Goal: Task Accomplishment & Management: Use online tool/utility

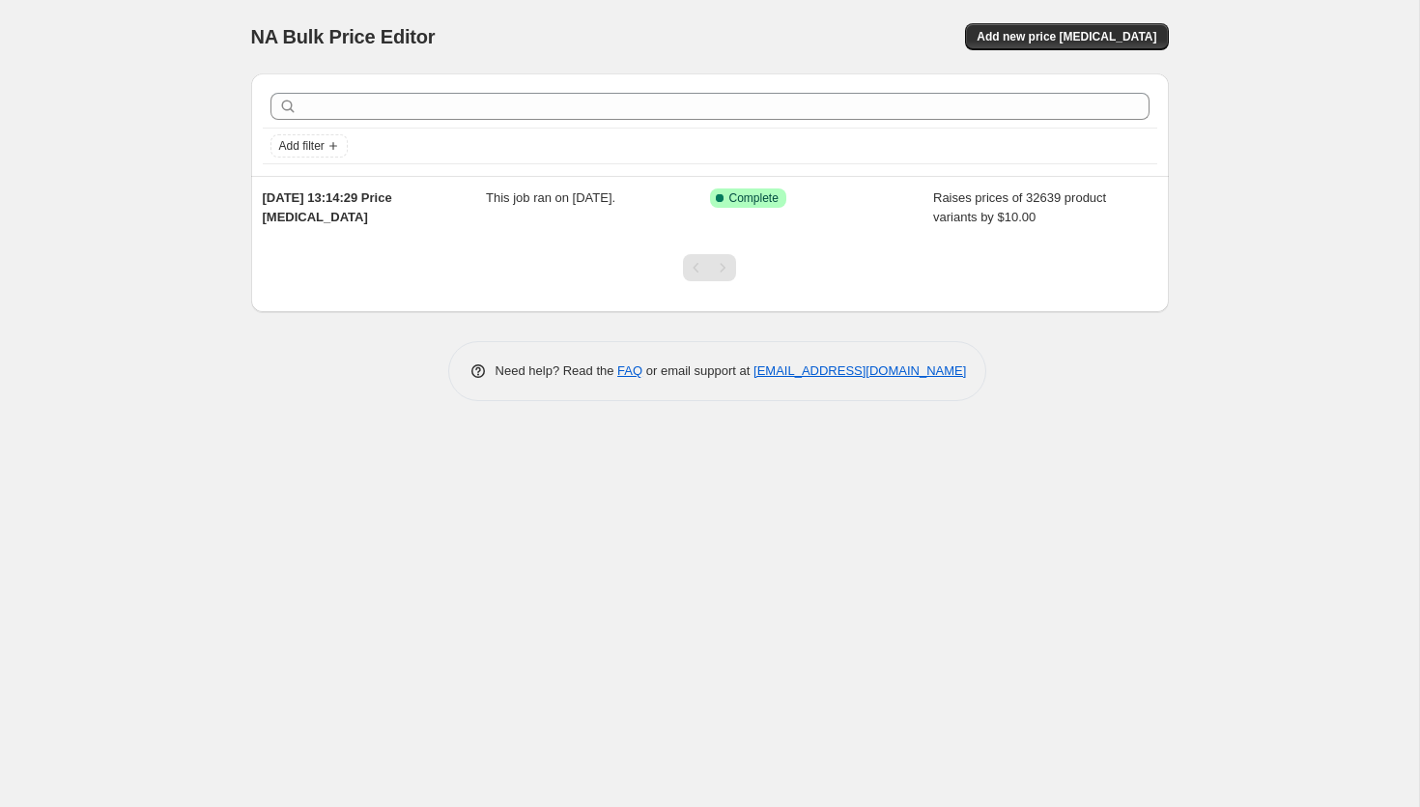
click at [1032, 50] on div "NA Bulk Price Editor. This page is ready NA Bulk Price Editor Add new price cha…" at bounding box center [710, 36] width 918 height 73
click at [1053, 38] on span "Add new price [MEDICAL_DATA]" at bounding box center [1067, 36] width 180 height 15
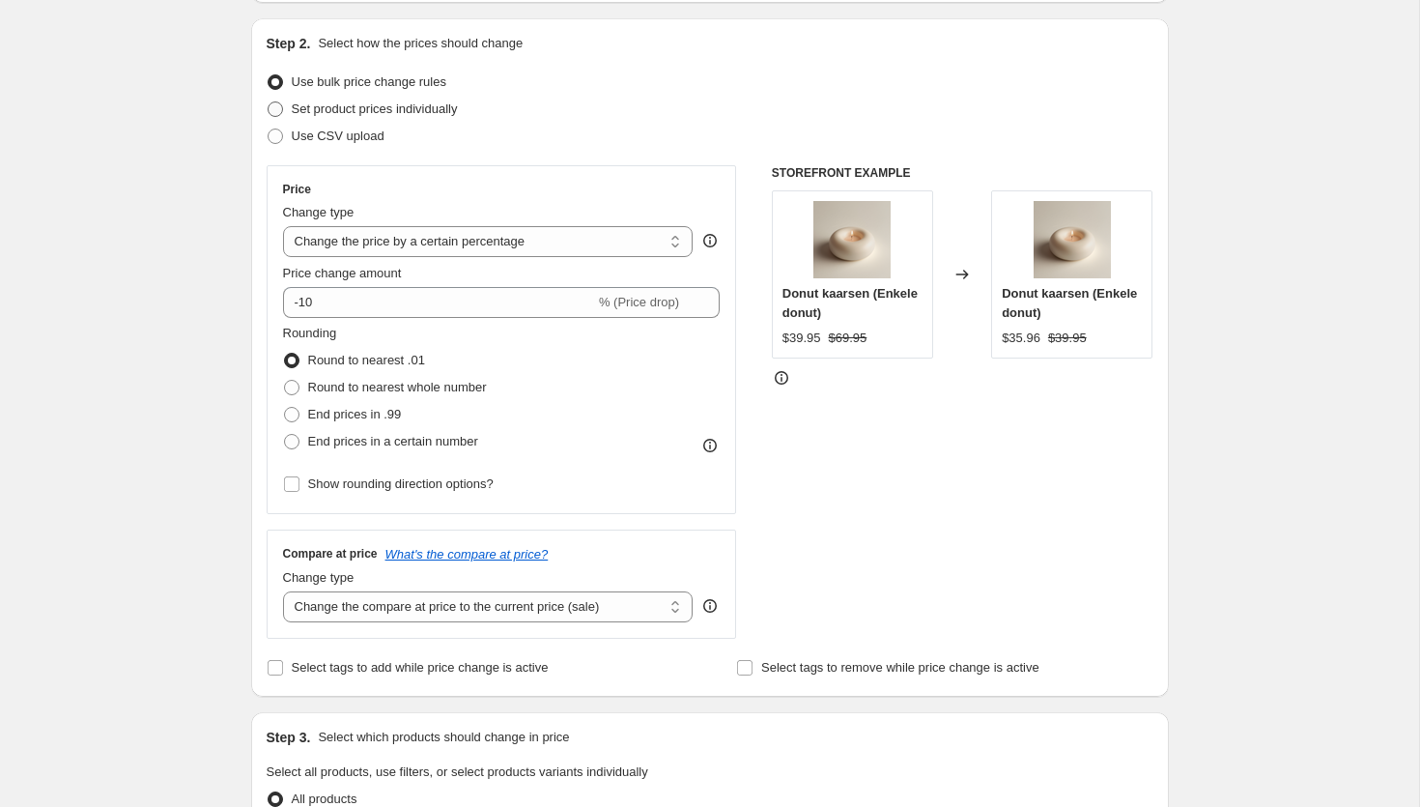
scroll to position [225, 0]
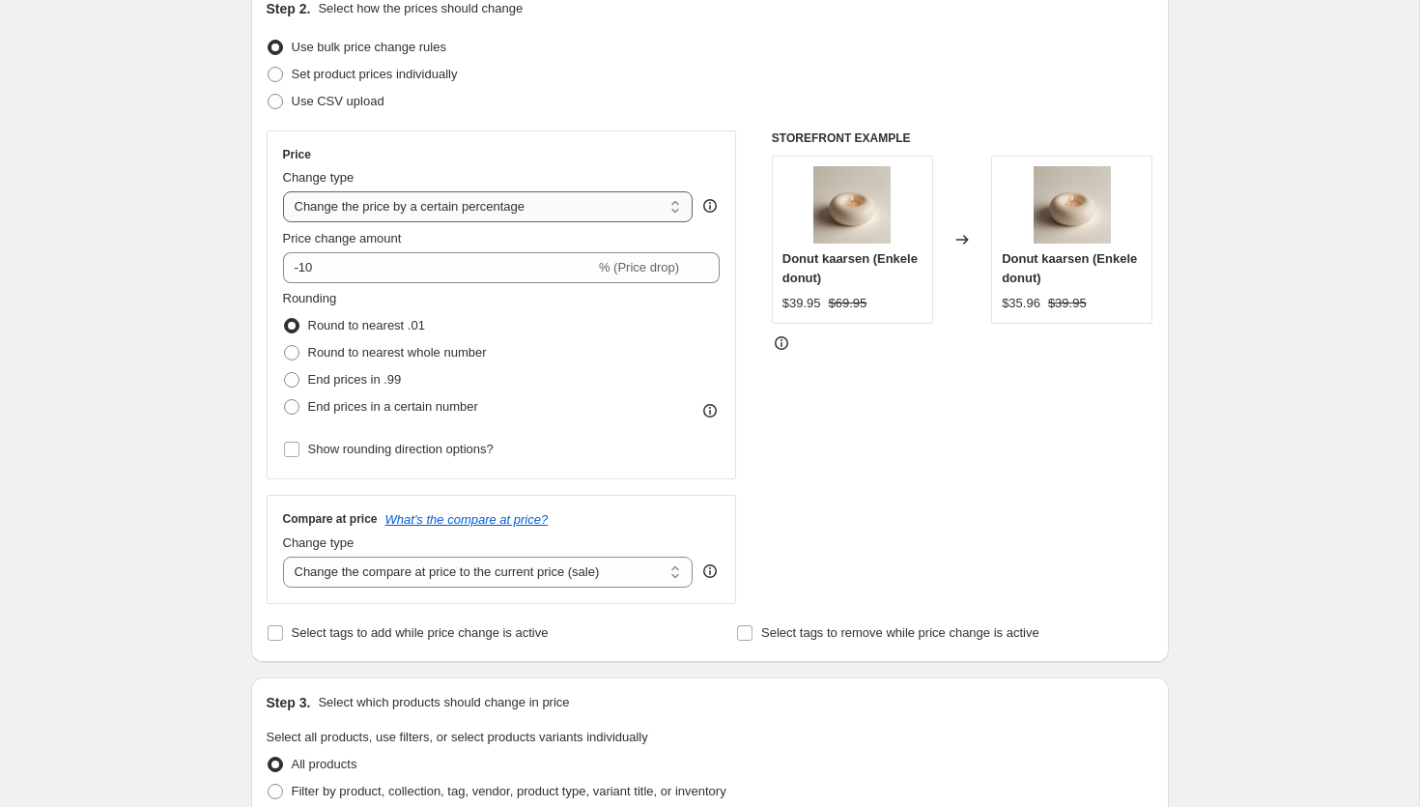
click at [483, 214] on select "Change the price to a certain amount Change the price by a certain amount Chang…" at bounding box center [488, 206] width 411 height 31
select select "bcap"
click at [283, 191] on select "Change the price to a certain amount Change the price by a certain amount Chang…" at bounding box center [488, 206] width 411 height 31
type input "-12.00"
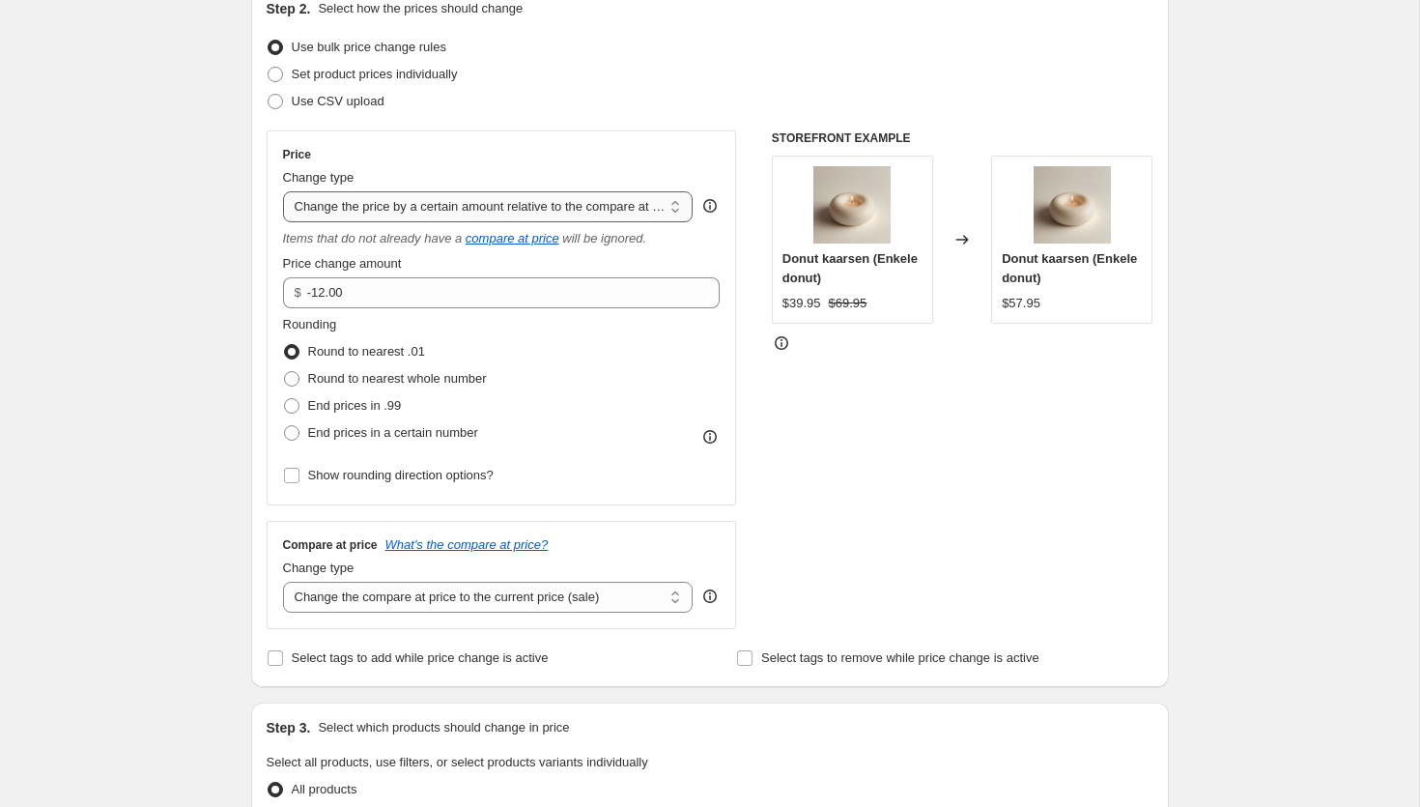
click at [493, 206] on select "Change the price to a certain amount Change the price by a certain amount Chang…" at bounding box center [488, 206] width 411 height 31
select select "by"
click at [283, 191] on select "Change the price to a certain amount Change the price by a certain amount Chang…" at bounding box center [488, 206] width 411 height 31
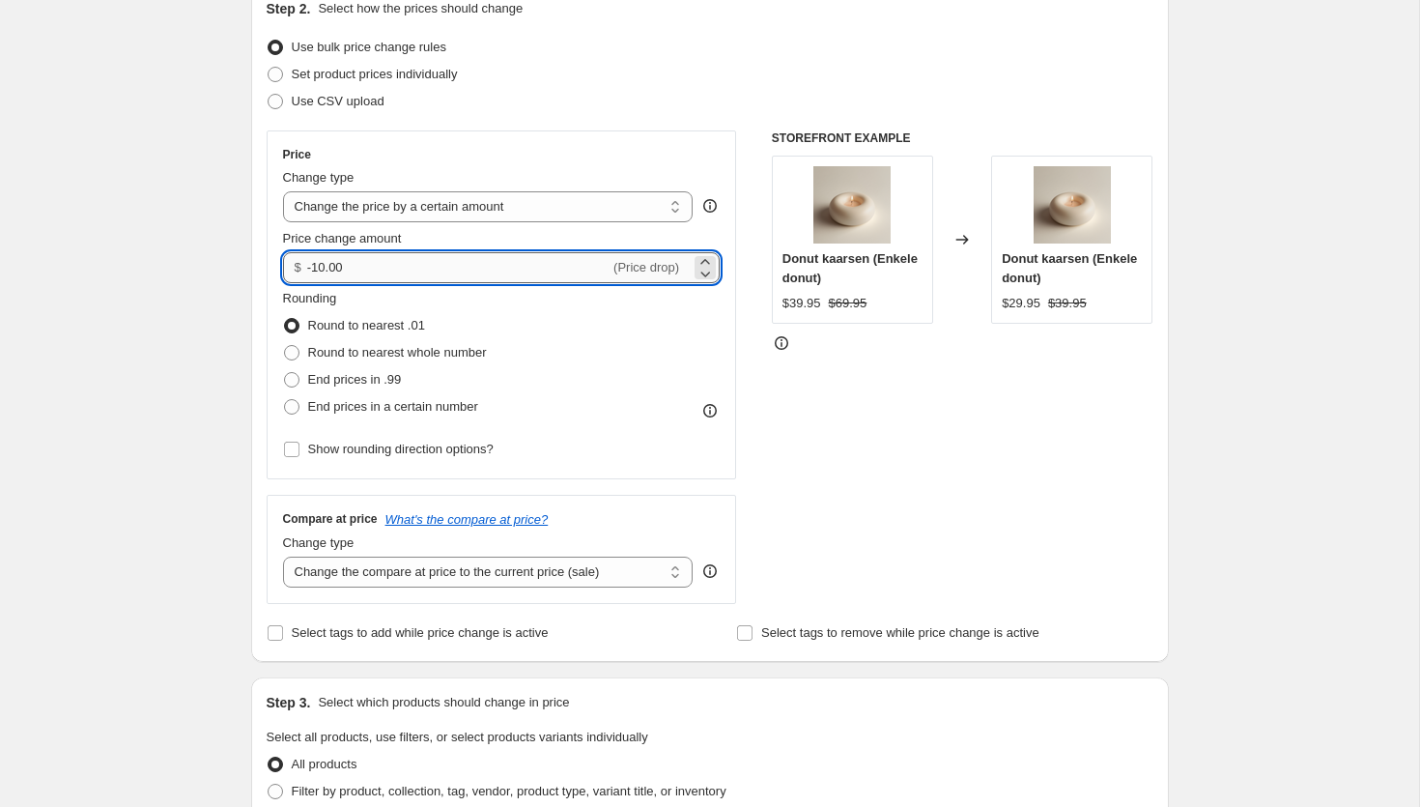
click at [319, 268] on input "-10.00" at bounding box center [458, 267] width 302 height 31
type input "30.00"
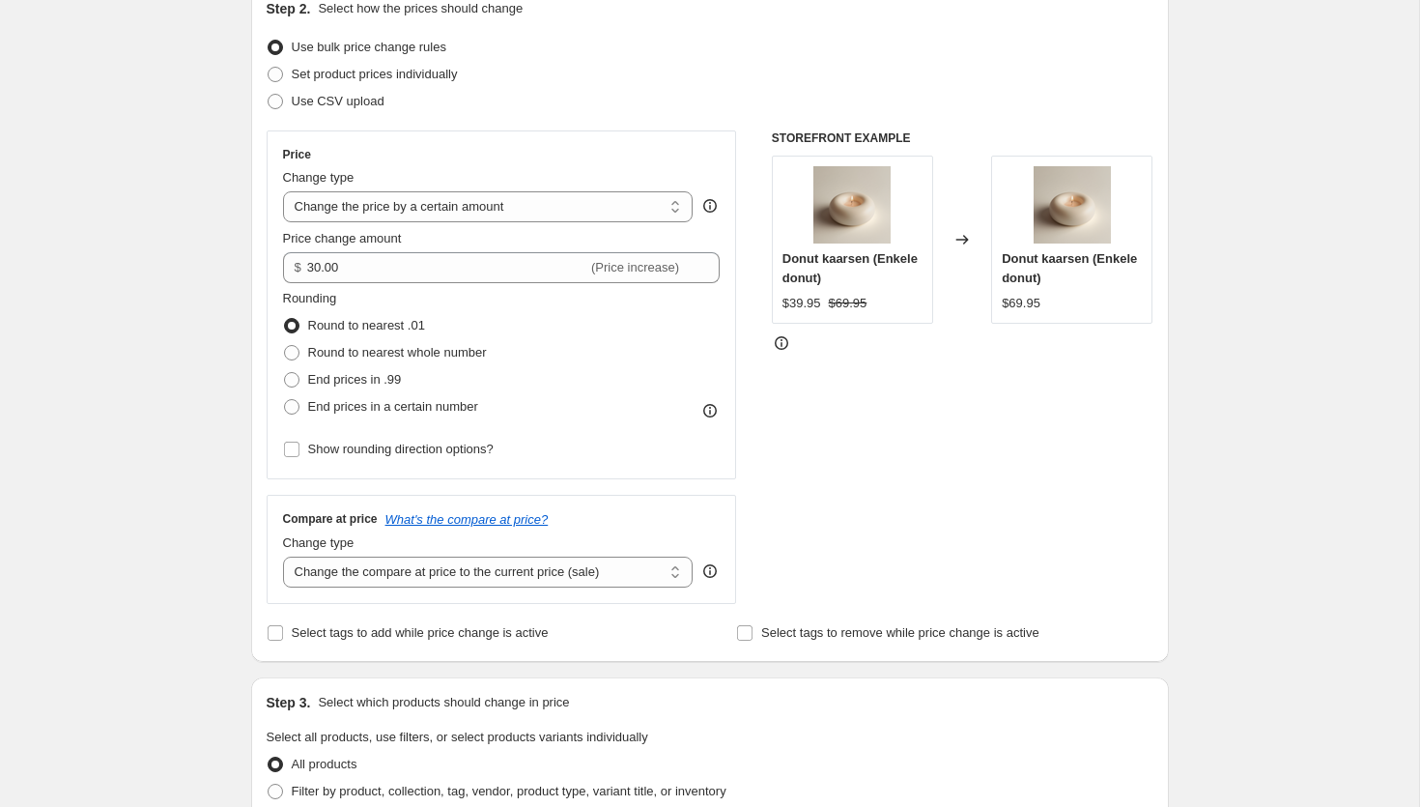
click at [526, 304] on div "Rounding Round to nearest .01 Round to nearest whole number End prices in .99 E…" at bounding box center [502, 354] width 438 height 131
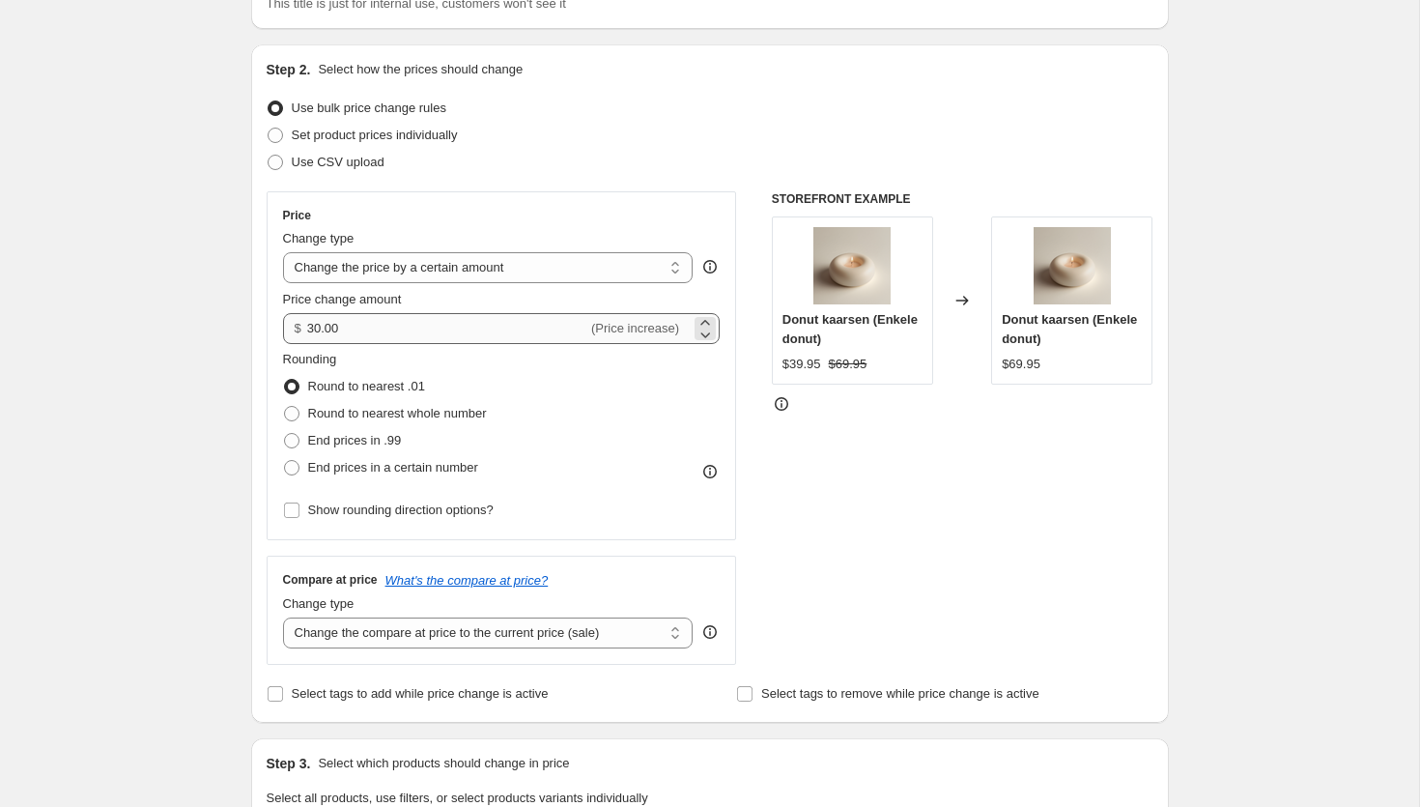
scroll to position [163, 0]
click at [411, 636] on select "Change the compare at price to the current price (sale) Change the compare at p…" at bounding box center [488, 633] width 411 height 31
select select "to"
click at [283, 618] on select "Change the compare at price to the current price (sale) Change the compare at p…" at bounding box center [488, 633] width 411 height 31
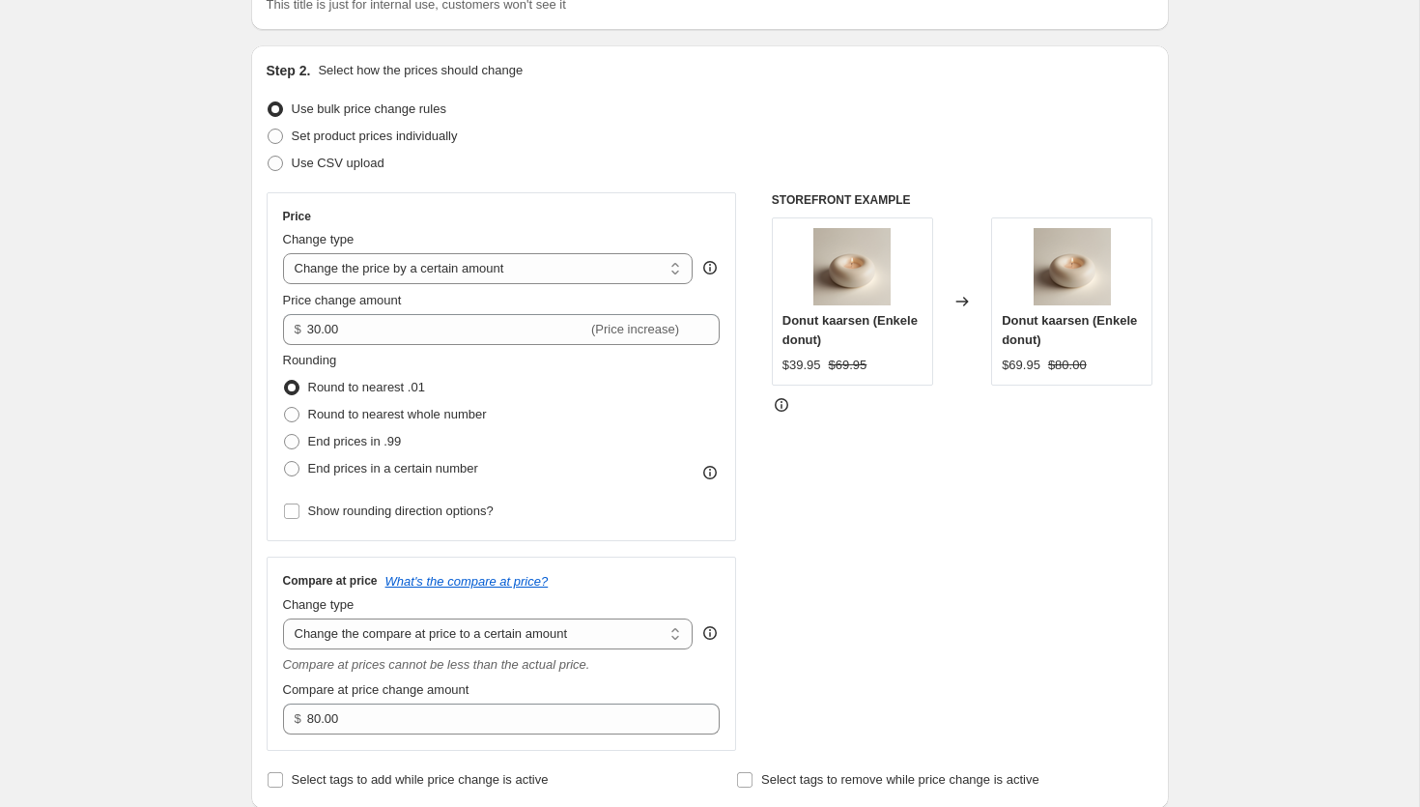
scroll to position [283, 0]
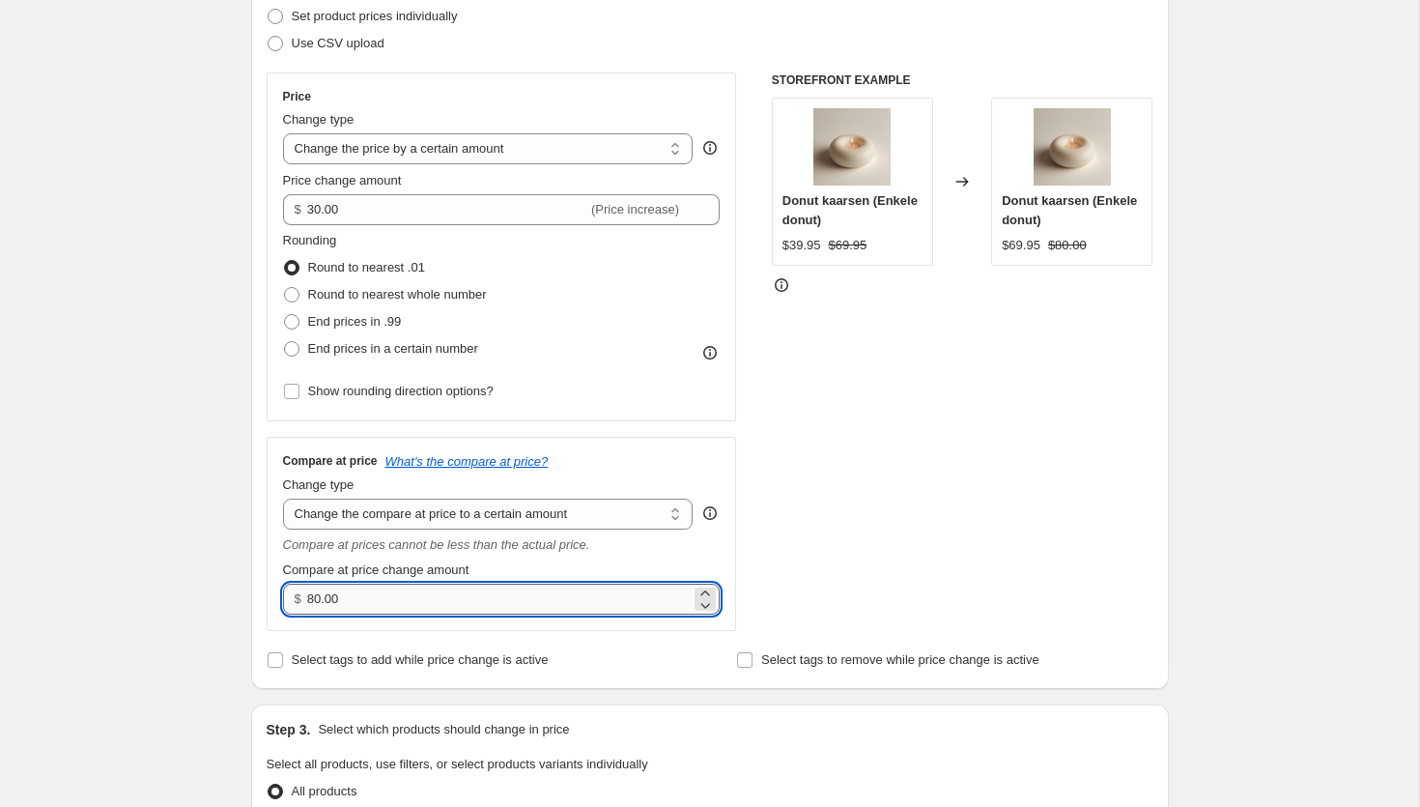
click at [322, 595] on input "80.00" at bounding box center [499, 599] width 384 height 31
click at [814, 567] on div "STOREFRONT EXAMPLE Donut kaarsen (Enkele donut) $39.95 $69.95 Changed to Donut …" at bounding box center [963, 351] width 382 height 558
click at [314, 604] on input "70.00" at bounding box center [499, 599] width 384 height 31
type input "80.00"
click at [850, 503] on div "STOREFRONT EXAMPLE Donut kaarsen (Enkele donut) $39.95 $69.95 Changed to Donut …" at bounding box center [963, 351] width 382 height 558
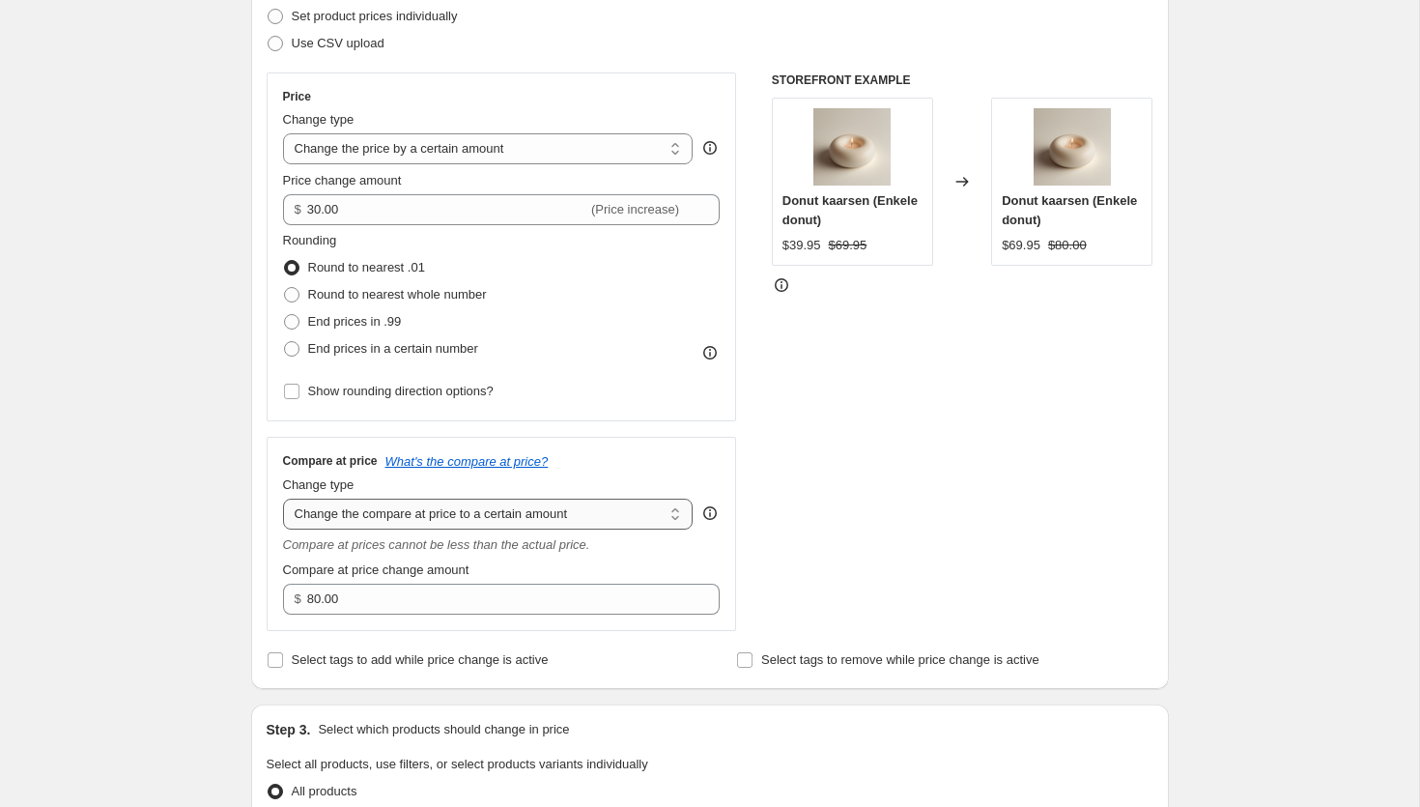
click at [480, 520] on select "Change the compare at price to the current price (sale) Change the compare at p…" at bounding box center [488, 513] width 411 height 31
select select "bp"
click at [283, 498] on select "Change the compare at price to the current price (sale) Change the compare at p…" at bounding box center [488, 513] width 411 height 31
type input "12.00"
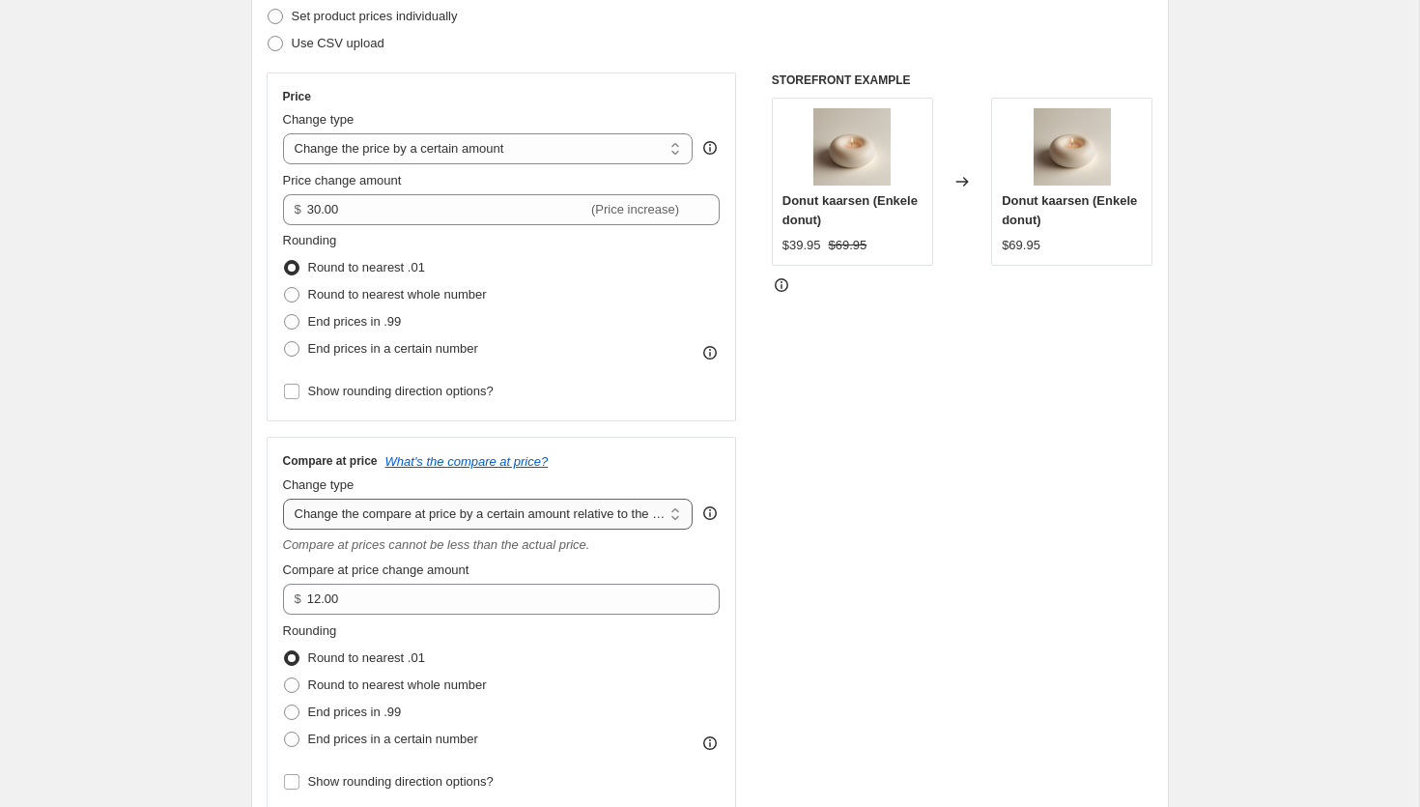
click at [439, 515] on select "Change the compare at price to the current price (sale) Change the compare at p…" at bounding box center [488, 513] width 411 height 31
select select "by"
click at [283, 498] on select "Change the compare at price to the current price (sale) Change the compare at p…" at bounding box center [488, 513] width 411 height 31
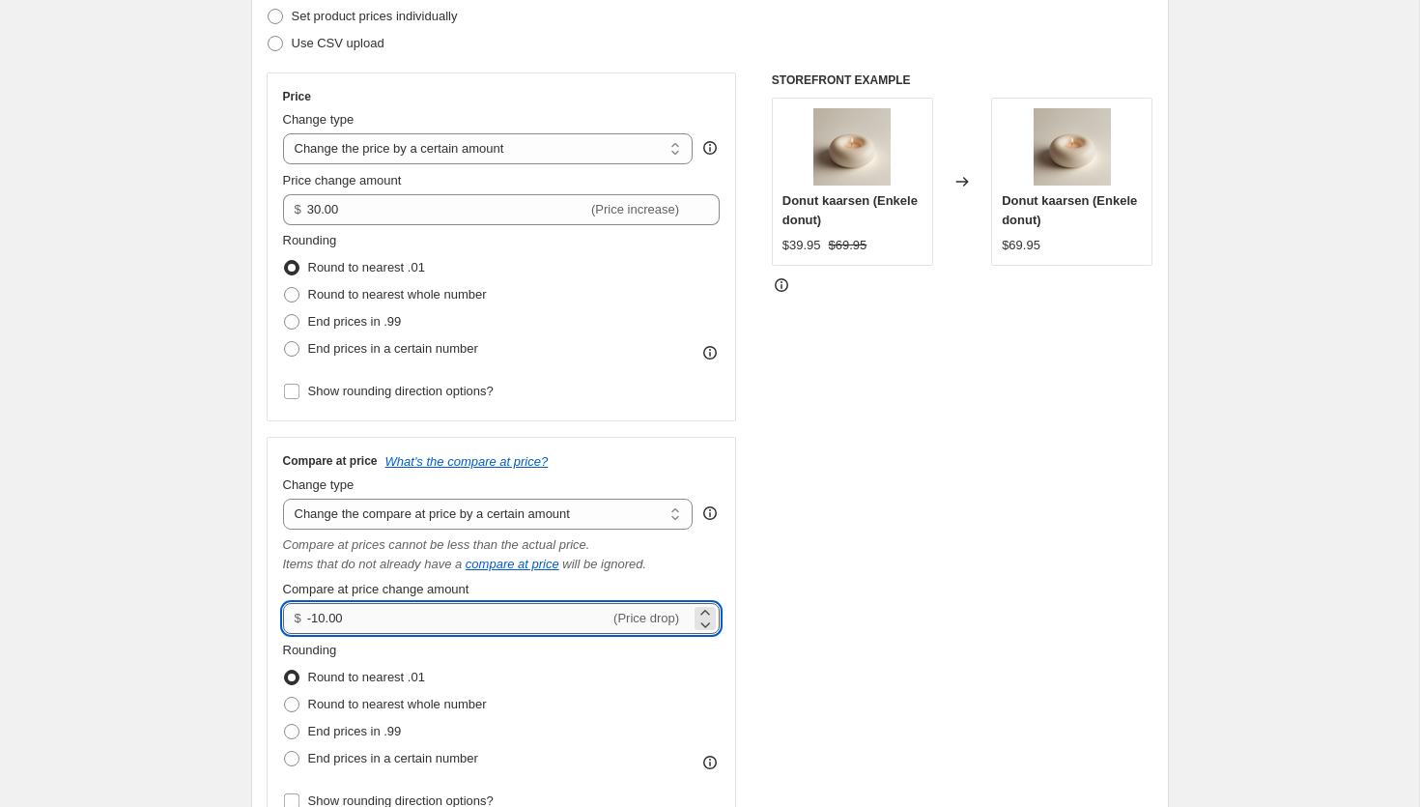
click at [321, 612] on input "-10.00" at bounding box center [458, 618] width 302 height 31
type input "70.00"
click at [921, 610] on div "STOREFRONT EXAMPLE Donut kaarsen (Enkele donut) $39.95 $69.95 Changed to Donut …" at bounding box center [963, 451] width 382 height 758
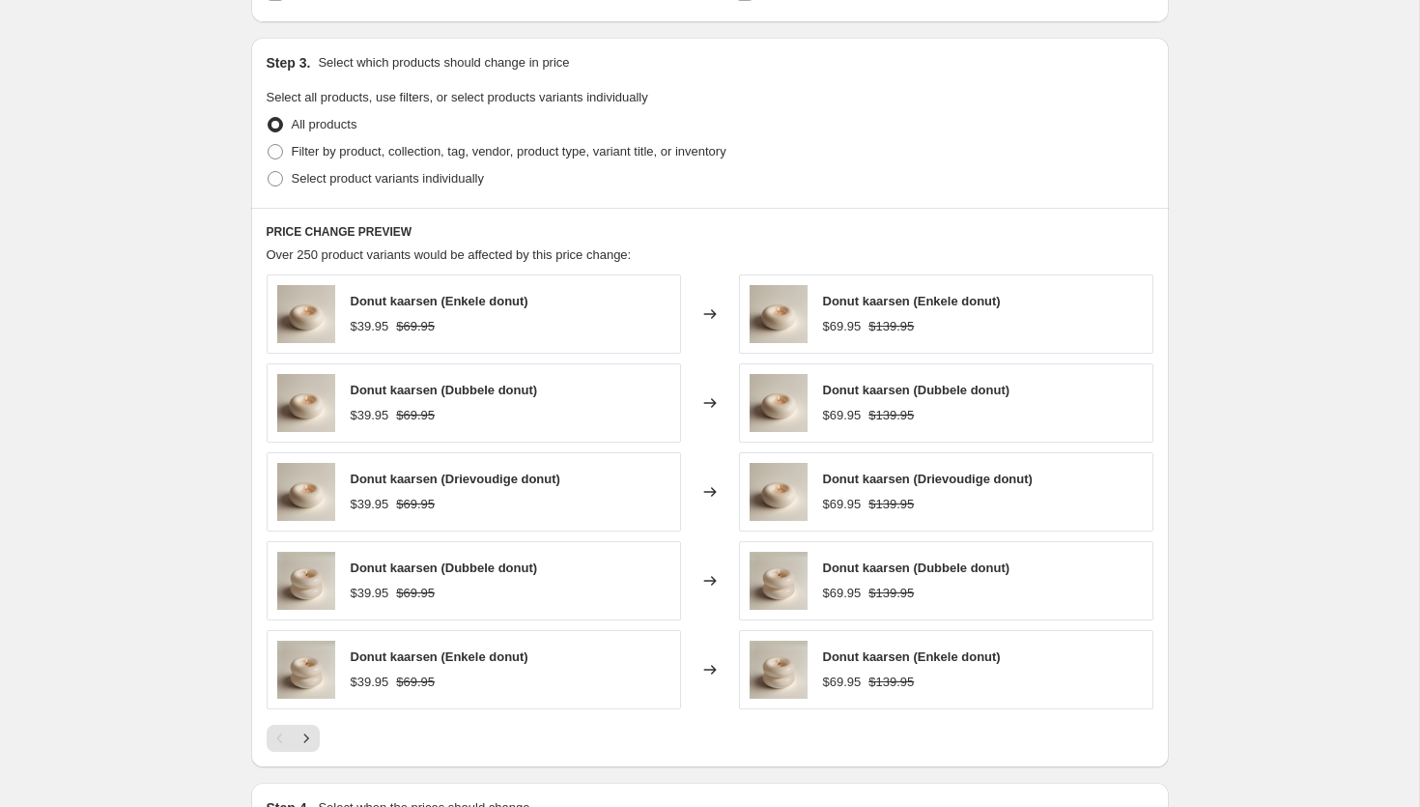
scroll to position [1148, 0]
click at [346, 155] on span "Filter by product, collection, tag, vendor, product type, variant title, or inv…" at bounding box center [509, 153] width 435 height 14
click at [269, 147] on input "Filter by product, collection, tag, vendor, product type, variant title, or inv…" at bounding box center [268, 146] width 1 height 1
radio input "true"
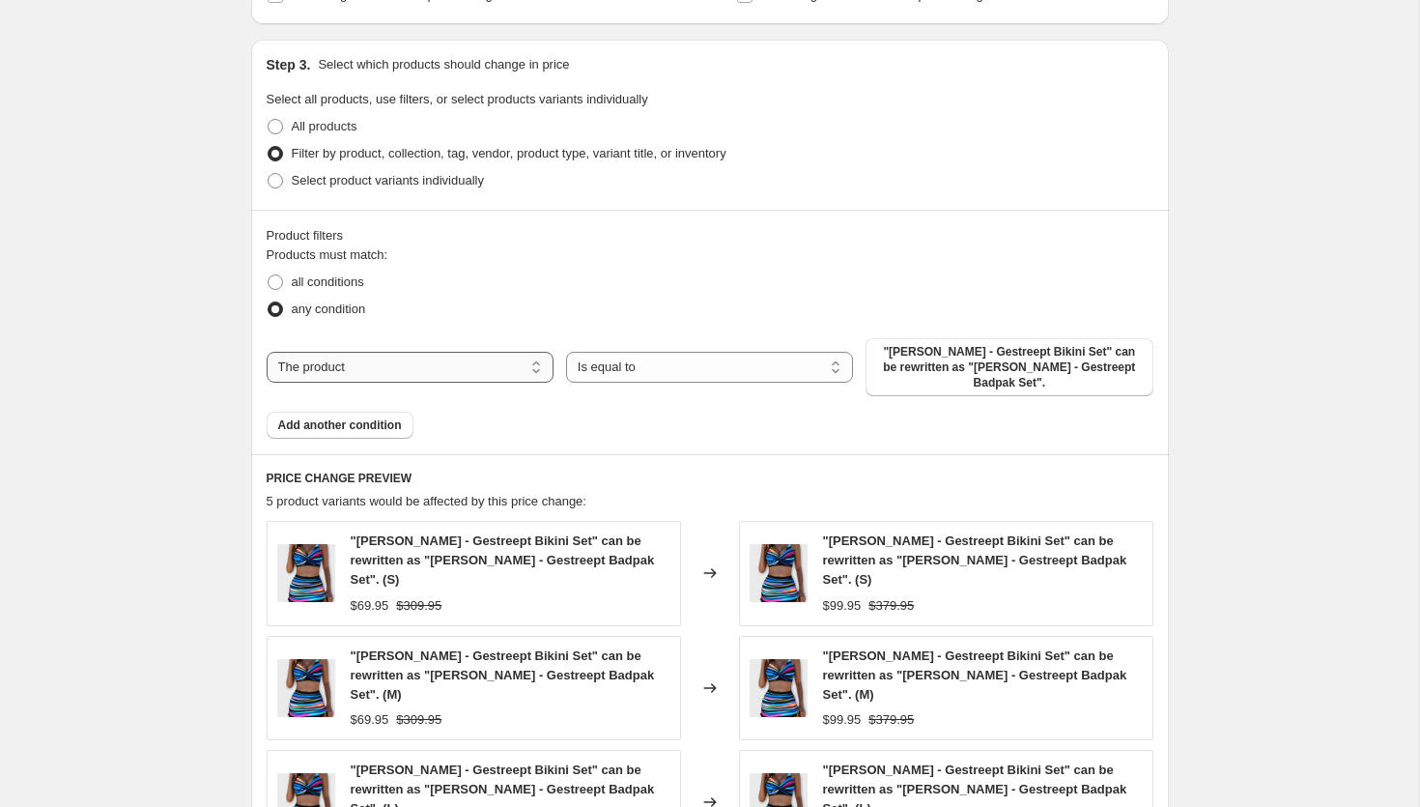
click at [397, 360] on select "The product The product's collection The product's tag The product's vendor The…" at bounding box center [410, 367] width 287 height 31
select select "collection"
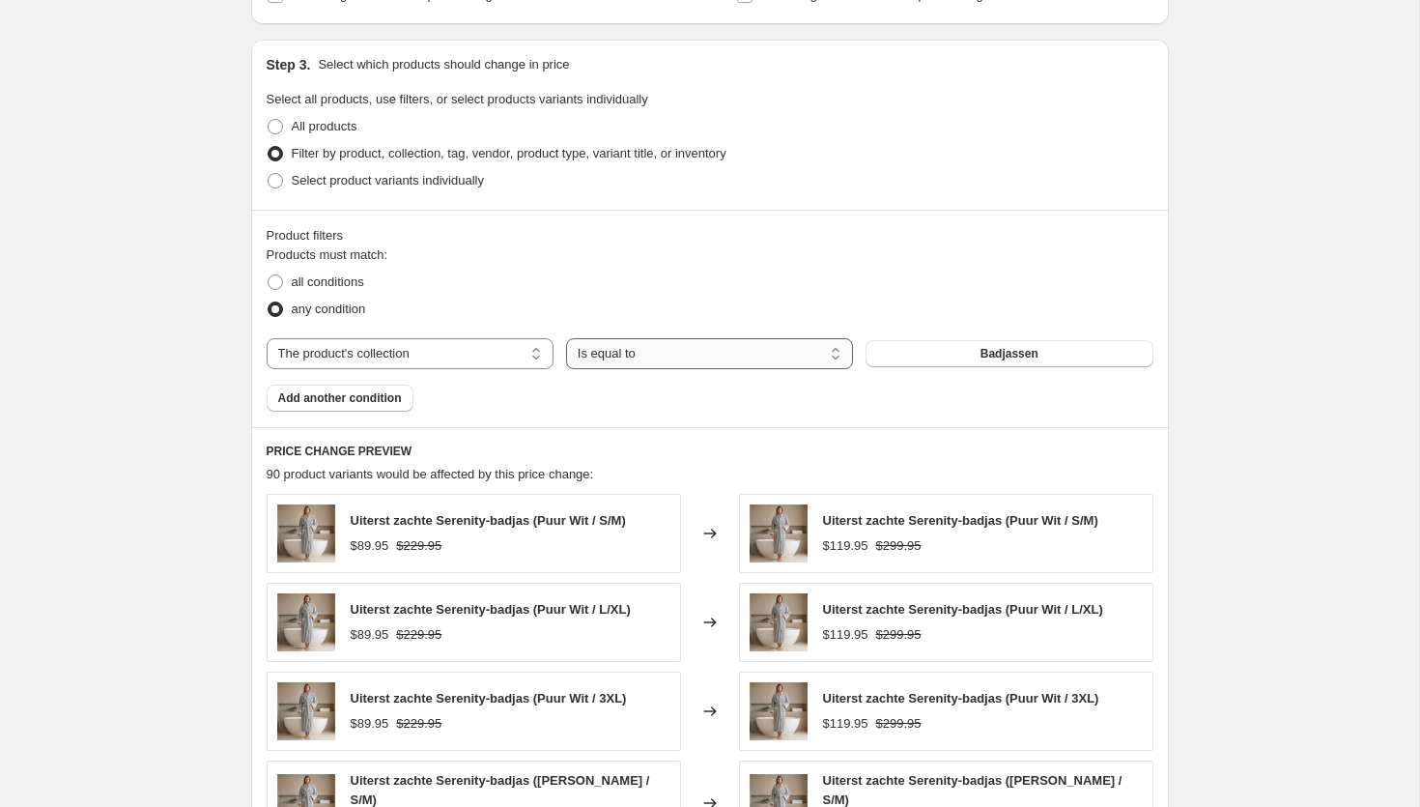
click at [691, 350] on select "Is equal to Is not equal to" at bounding box center [709, 353] width 287 height 31
click at [937, 351] on button "Badjassen" at bounding box center [1009, 353] width 287 height 27
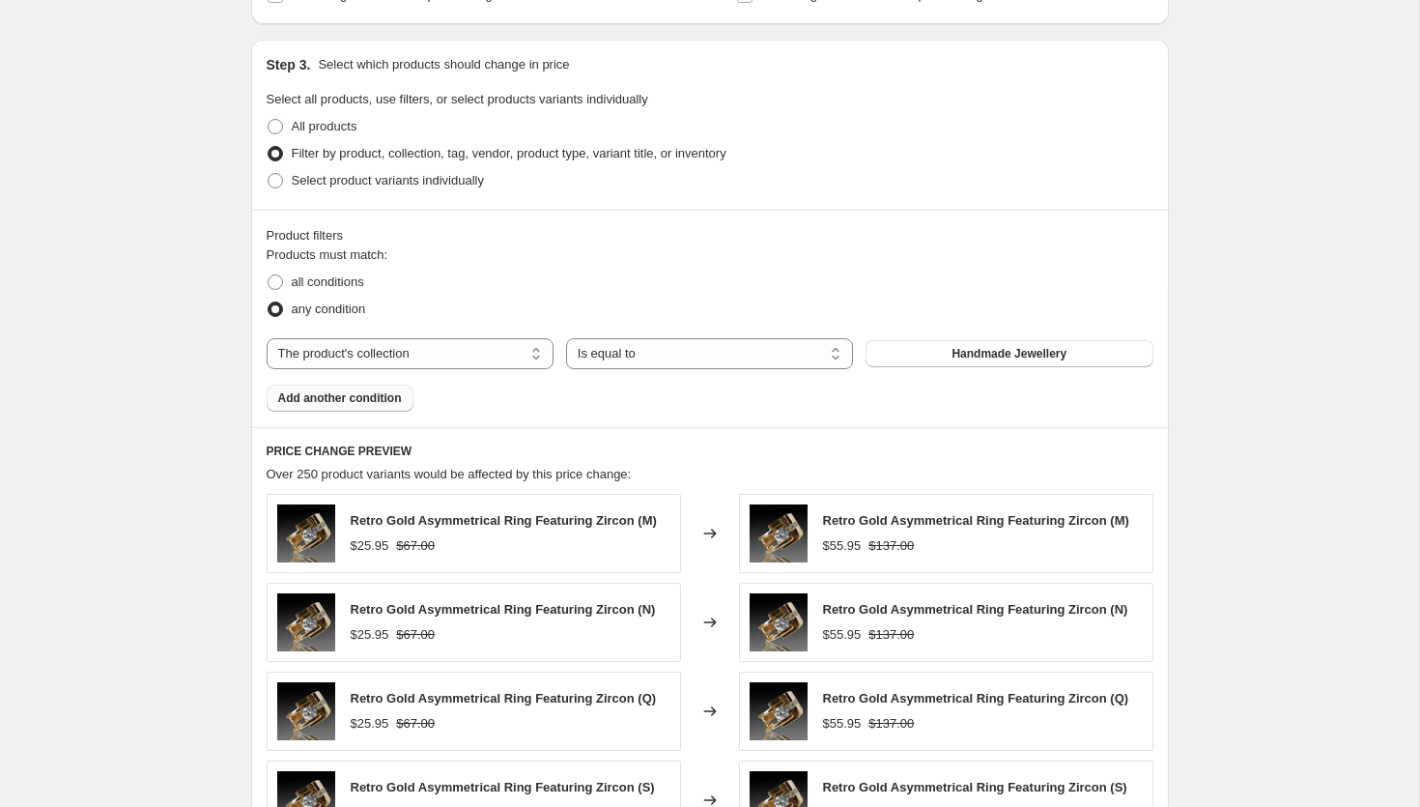
click at [369, 406] on button "Add another condition" at bounding box center [340, 397] width 147 height 27
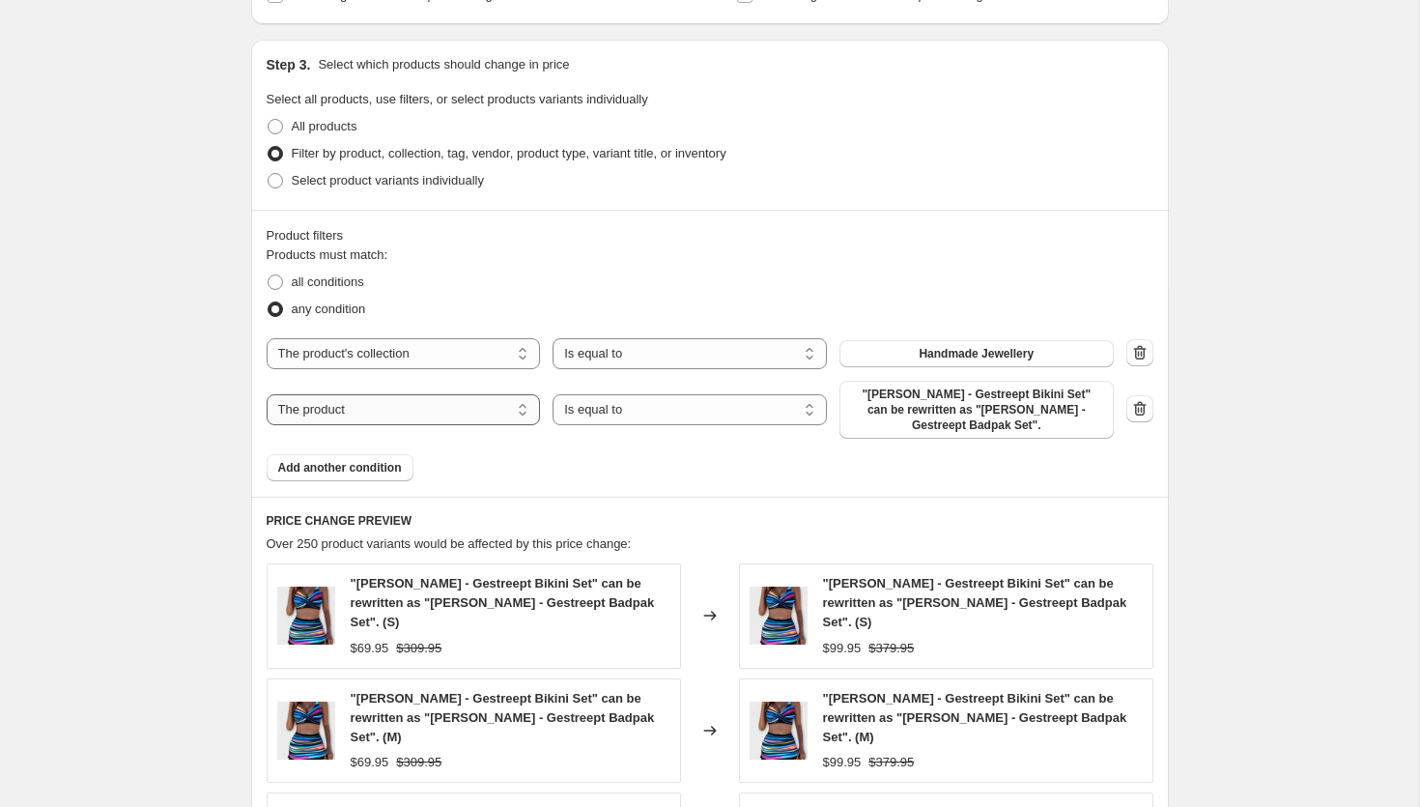
click at [411, 400] on select "The product The product's collection The product's tag The product's vendor The…" at bounding box center [404, 409] width 274 height 31
select select "collection"
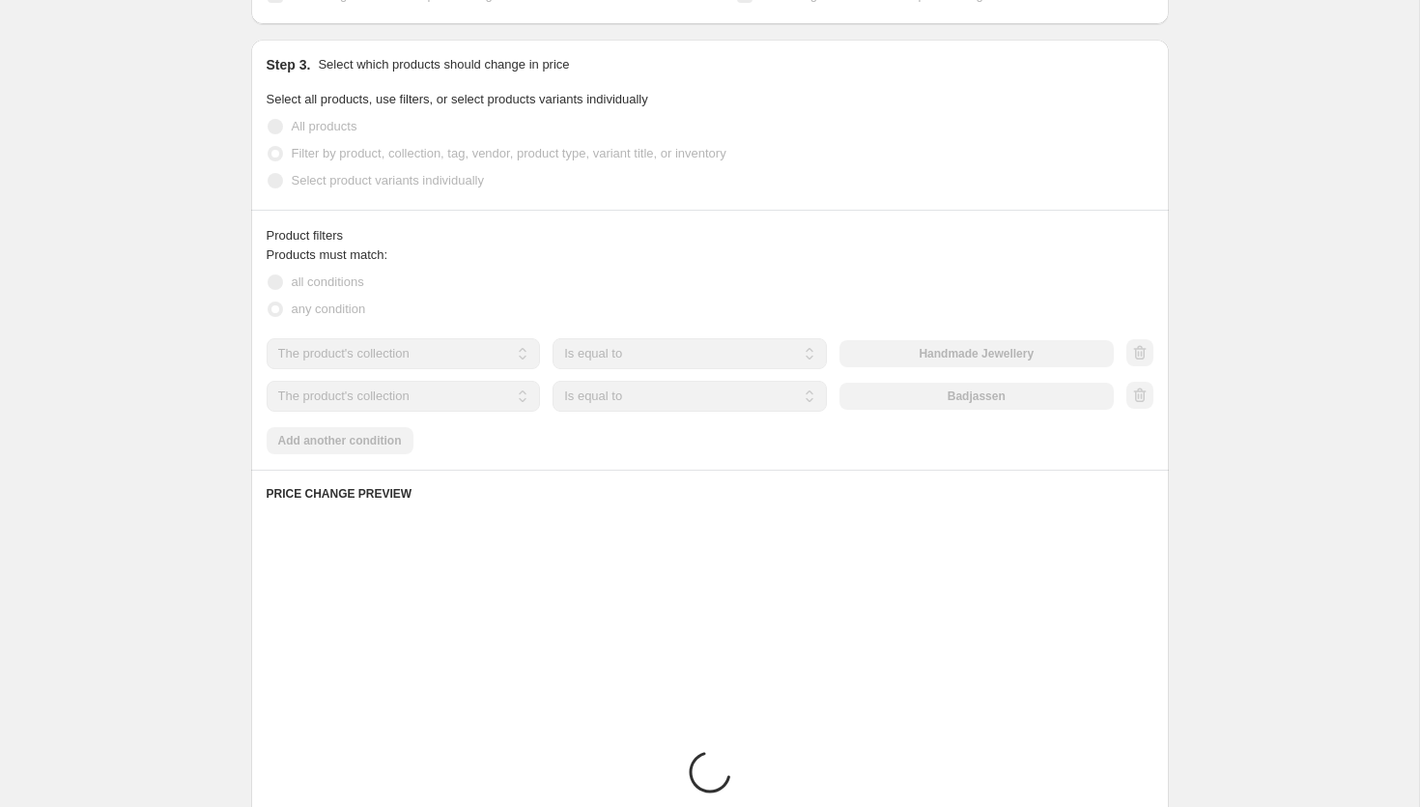
click at [633, 418] on div "Products must match: all conditions any condition The product The product's col…" at bounding box center [710, 349] width 887 height 209
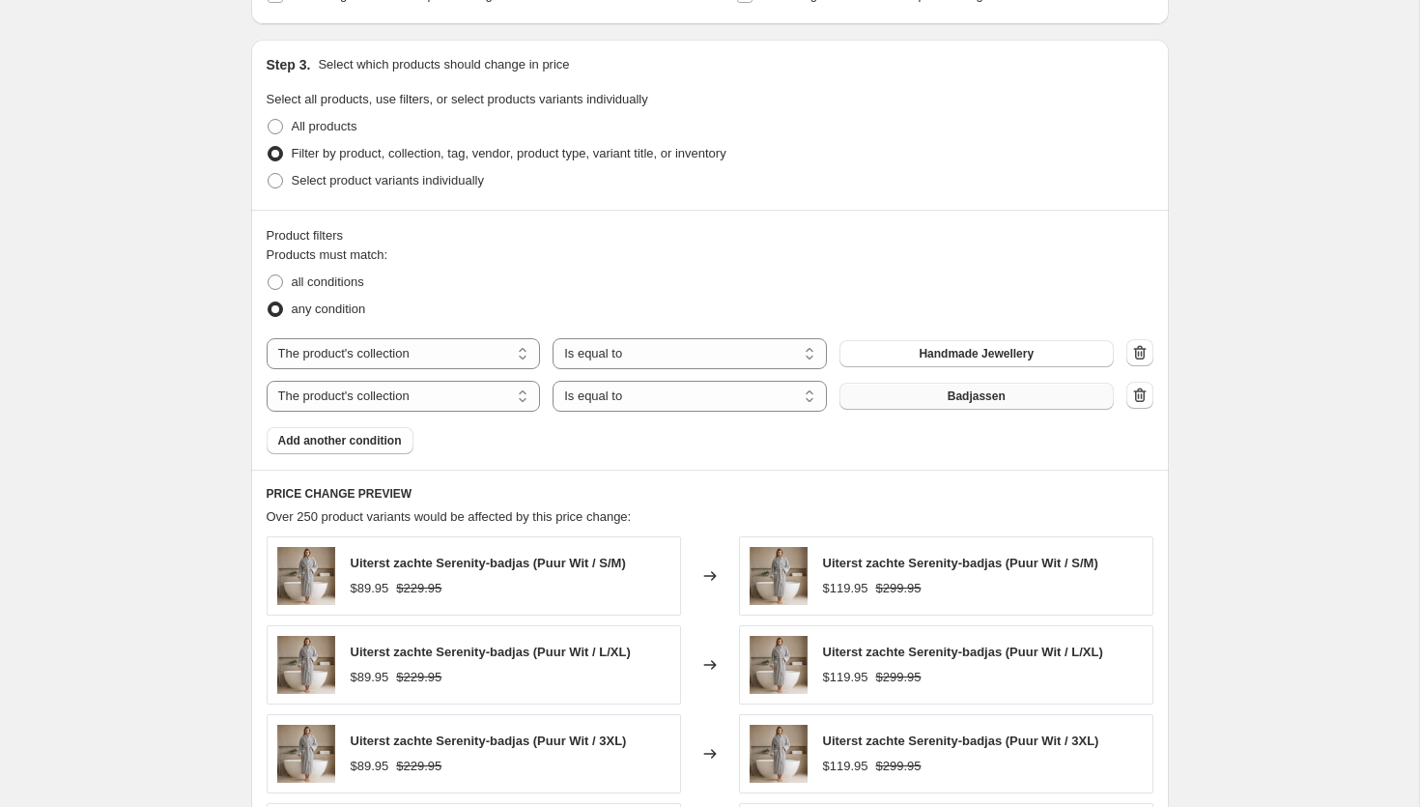
click at [853, 391] on button "Badjassen" at bounding box center [977, 396] width 274 height 27
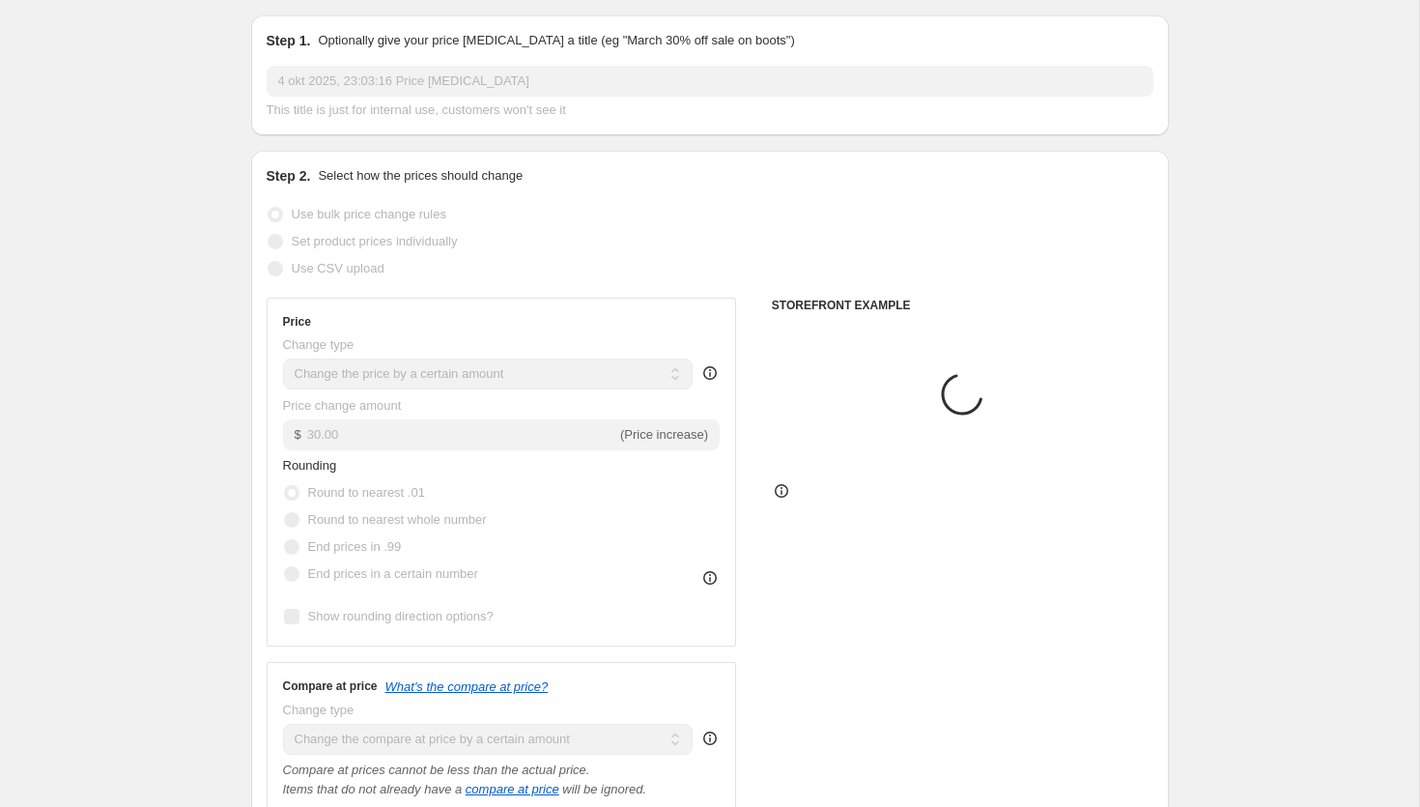
scroll to position [0, 0]
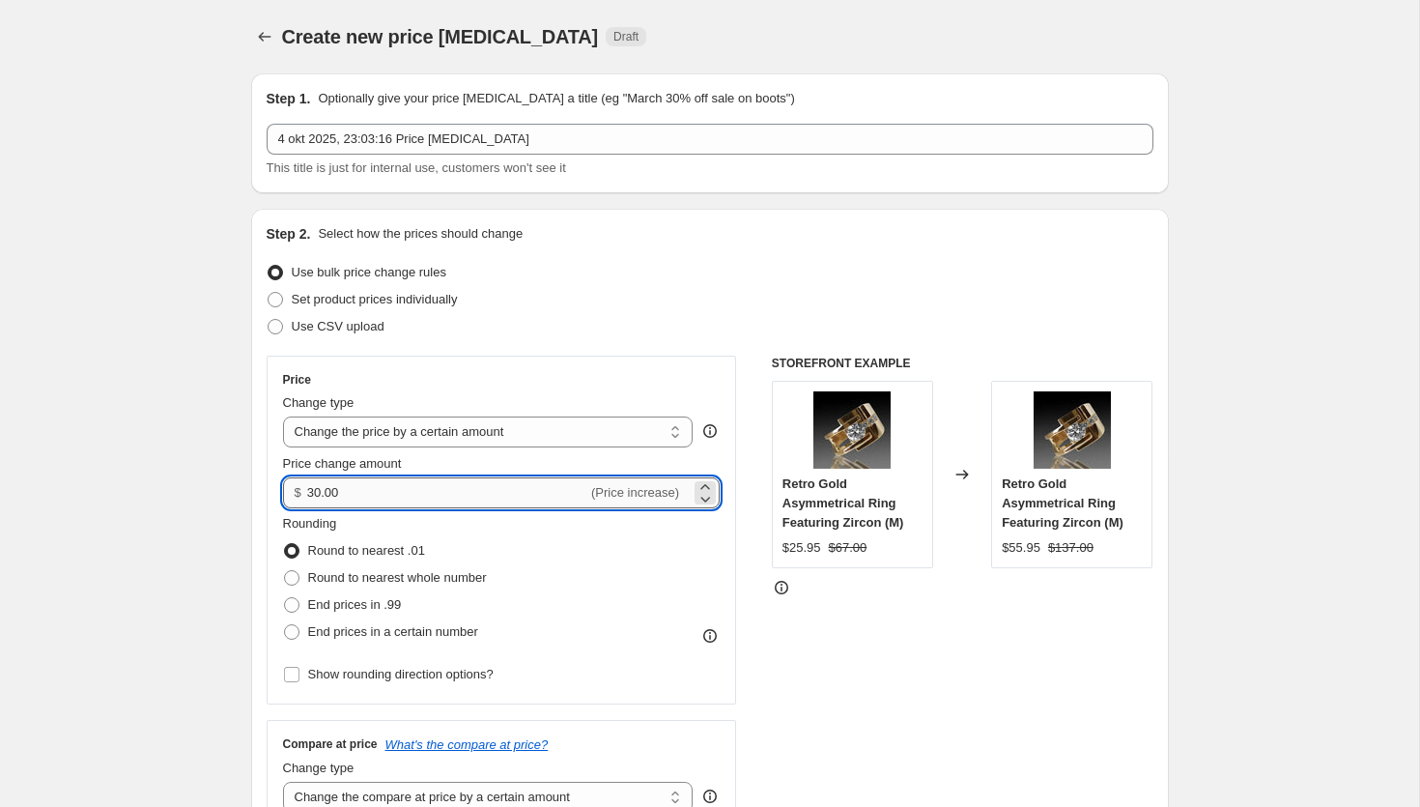
click at [321, 493] on input "30.00" at bounding box center [447, 492] width 280 height 31
click at [462, 432] on select "Change the price to a certain amount Change the price by a certain amount Chang…" at bounding box center [488, 431] width 411 height 31
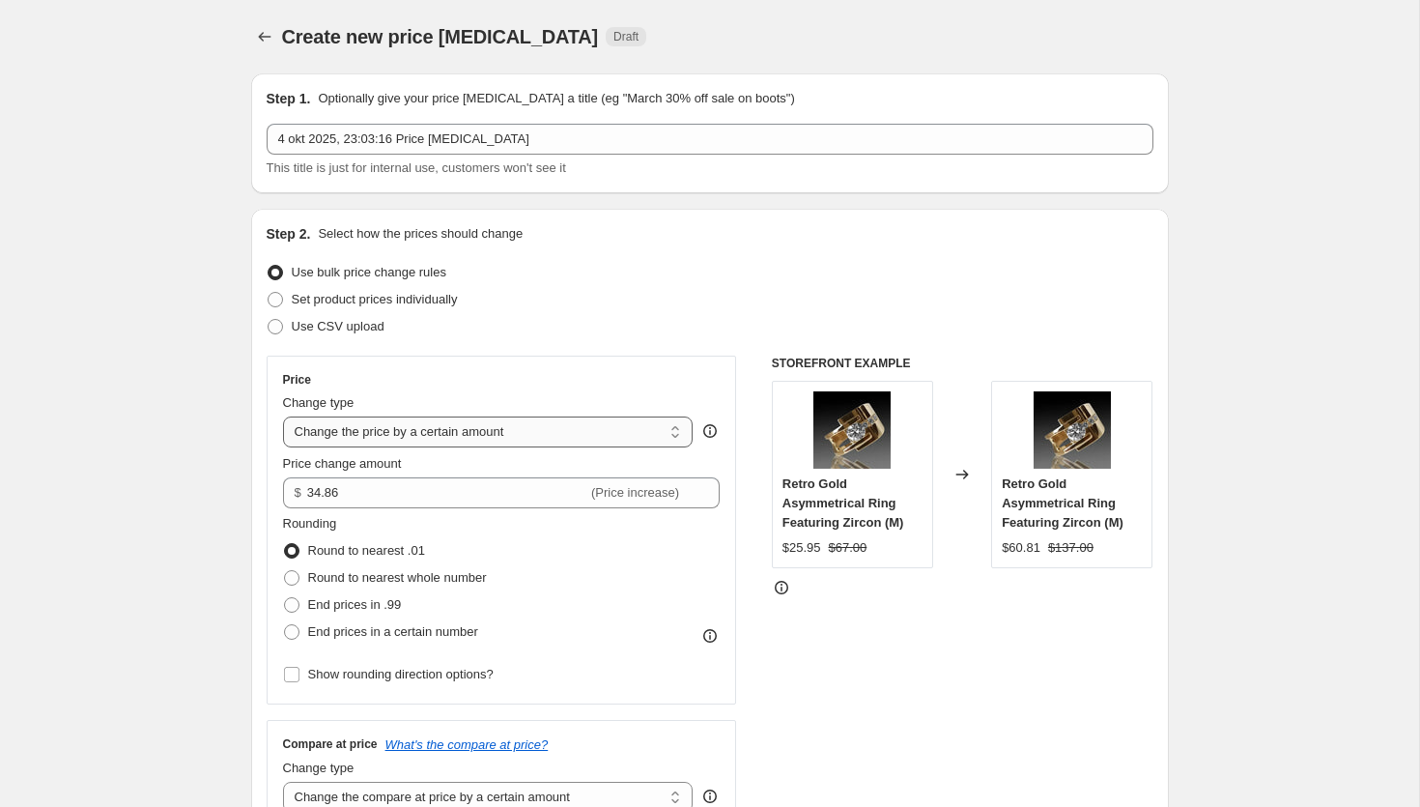
click at [283, 416] on select "Change the price to a certain amount Change the price by a certain amount Chang…" at bounding box center [488, 431] width 411 height 31
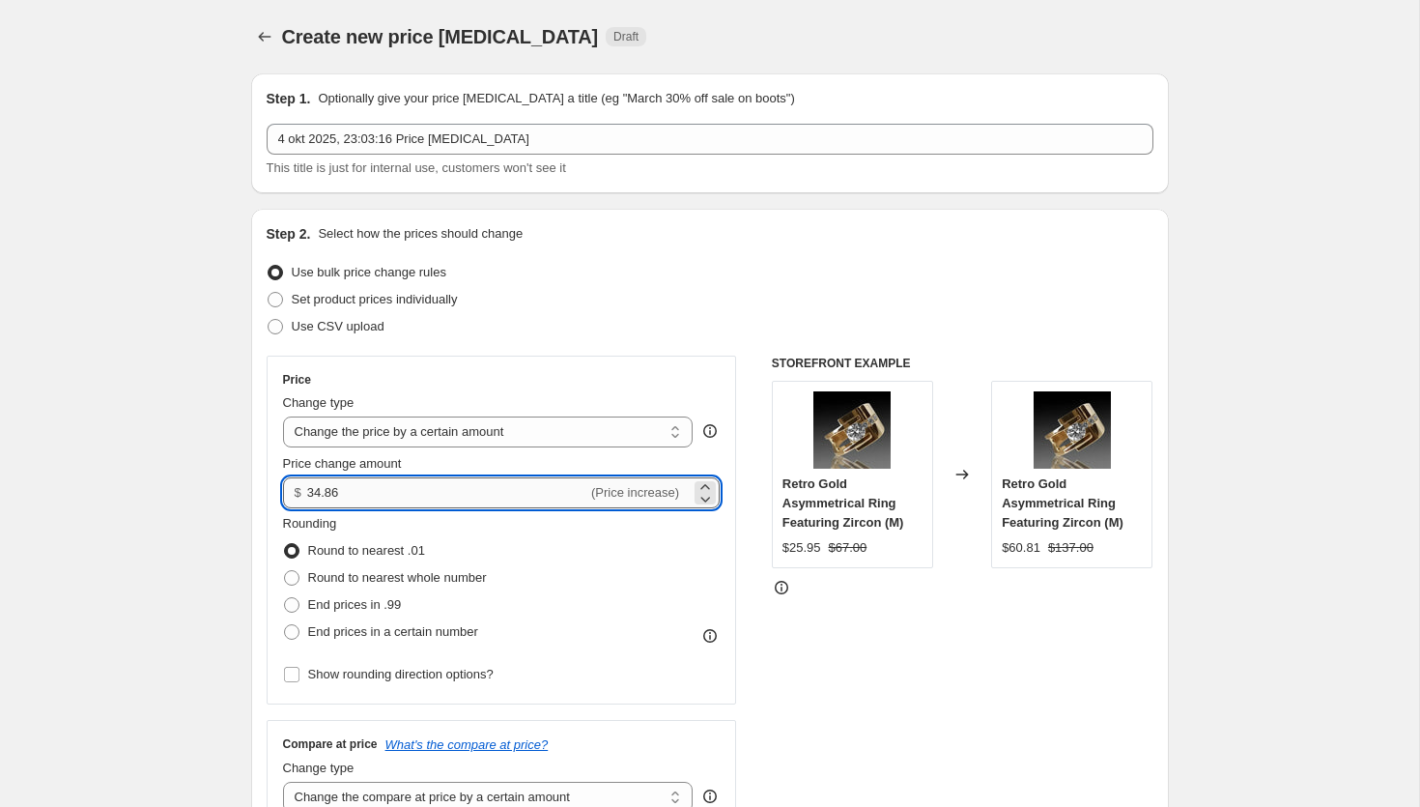
click at [320, 496] on input "34.86" at bounding box center [447, 492] width 280 height 31
click at [452, 498] on input "35.86" at bounding box center [447, 492] width 280 height 31
type input "35.00"
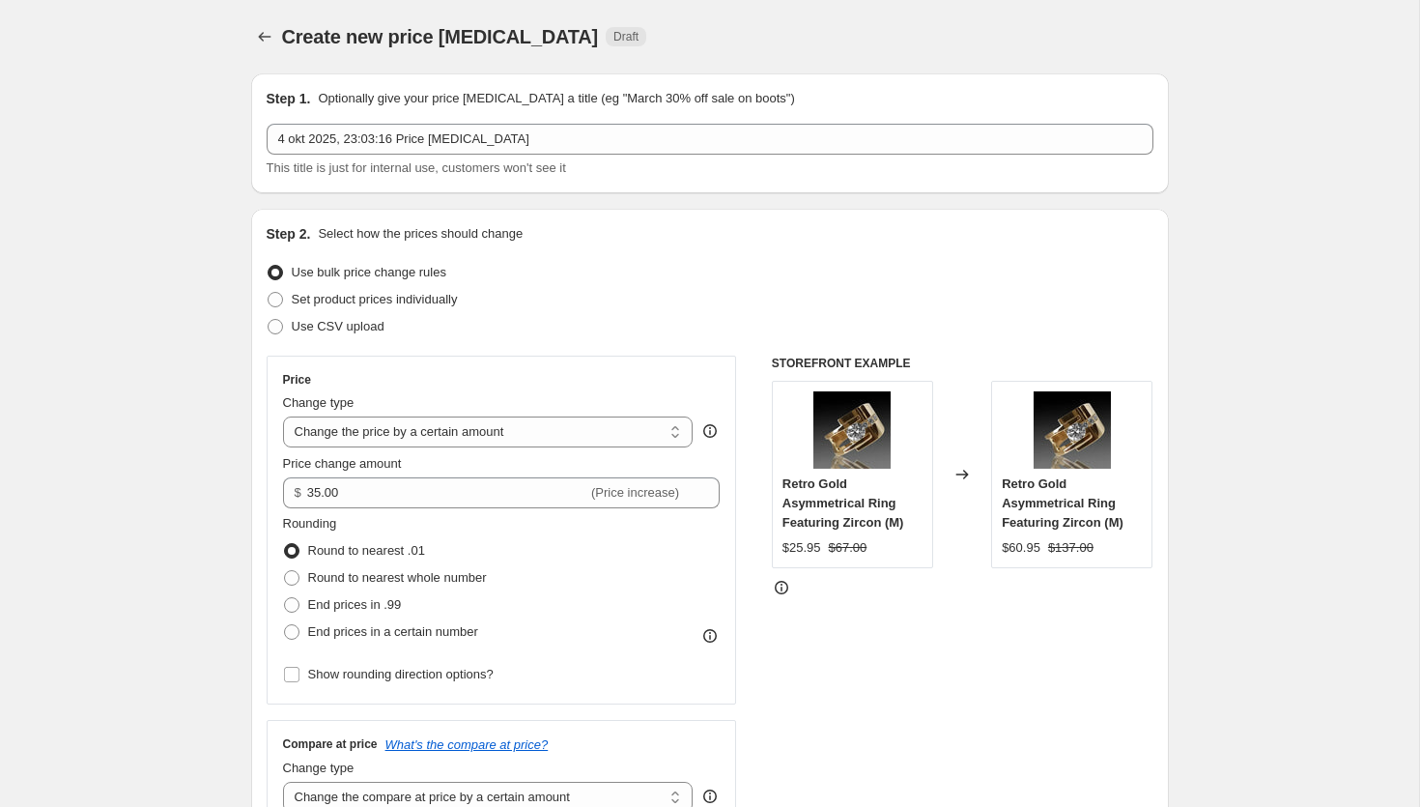
click at [962, 664] on div "STOREFRONT EXAMPLE Retro Gold Asymmetrical Ring Featuring Zircon (M) $25.95 $67…" at bounding box center [963, 735] width 382 height 758
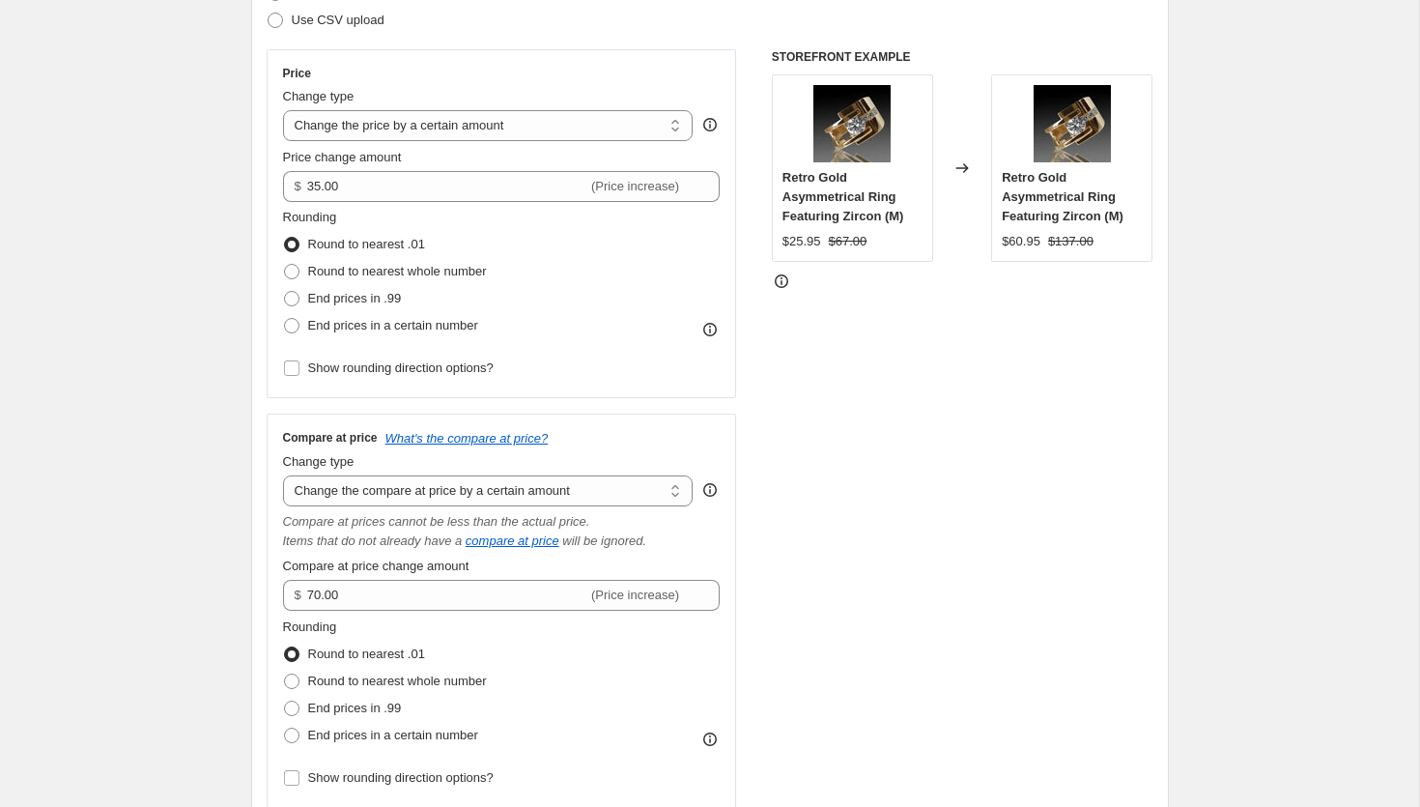
scroll to position [318, 0]
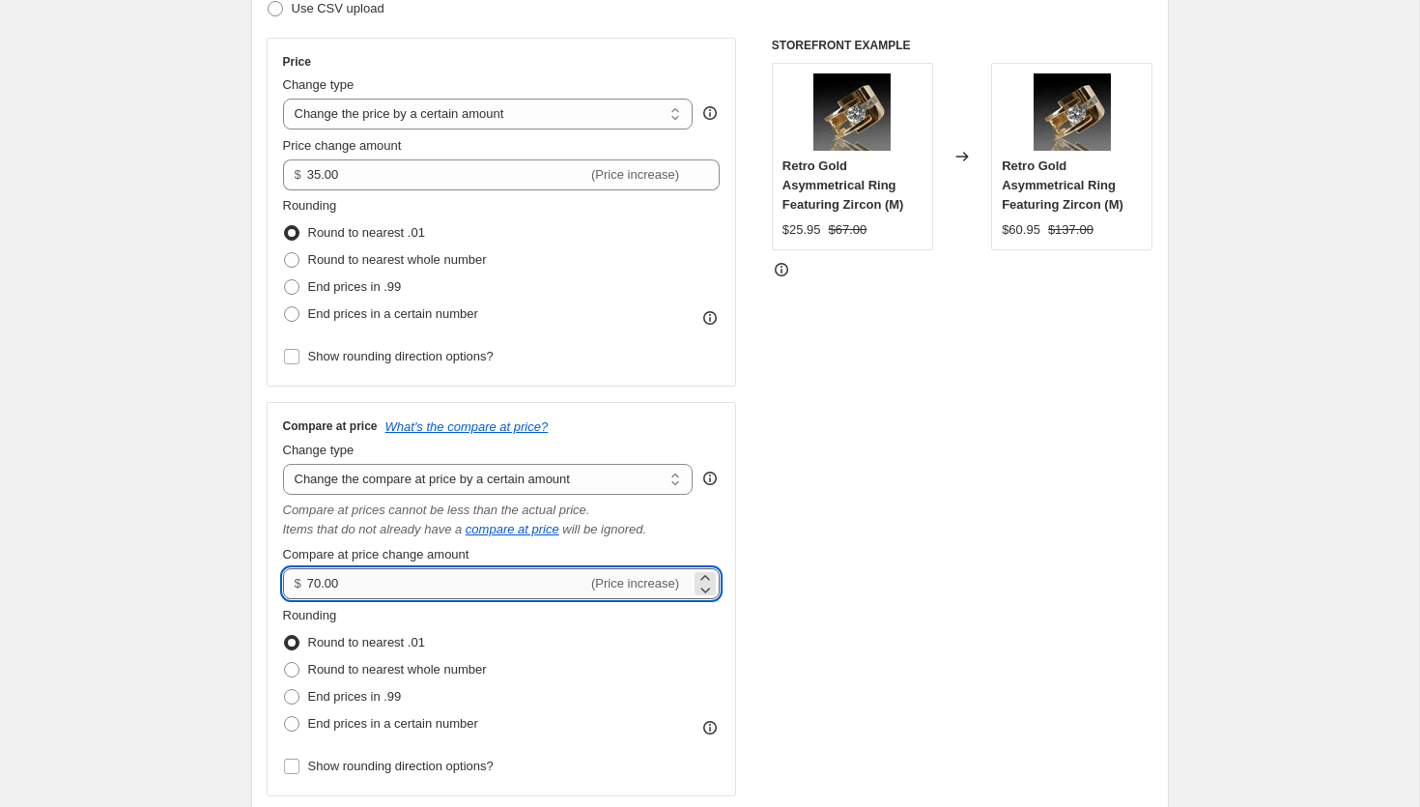
click at [313, 581] on input "70.00" at bounding box center [447, 583] width 280 height 31
type input "90.00"
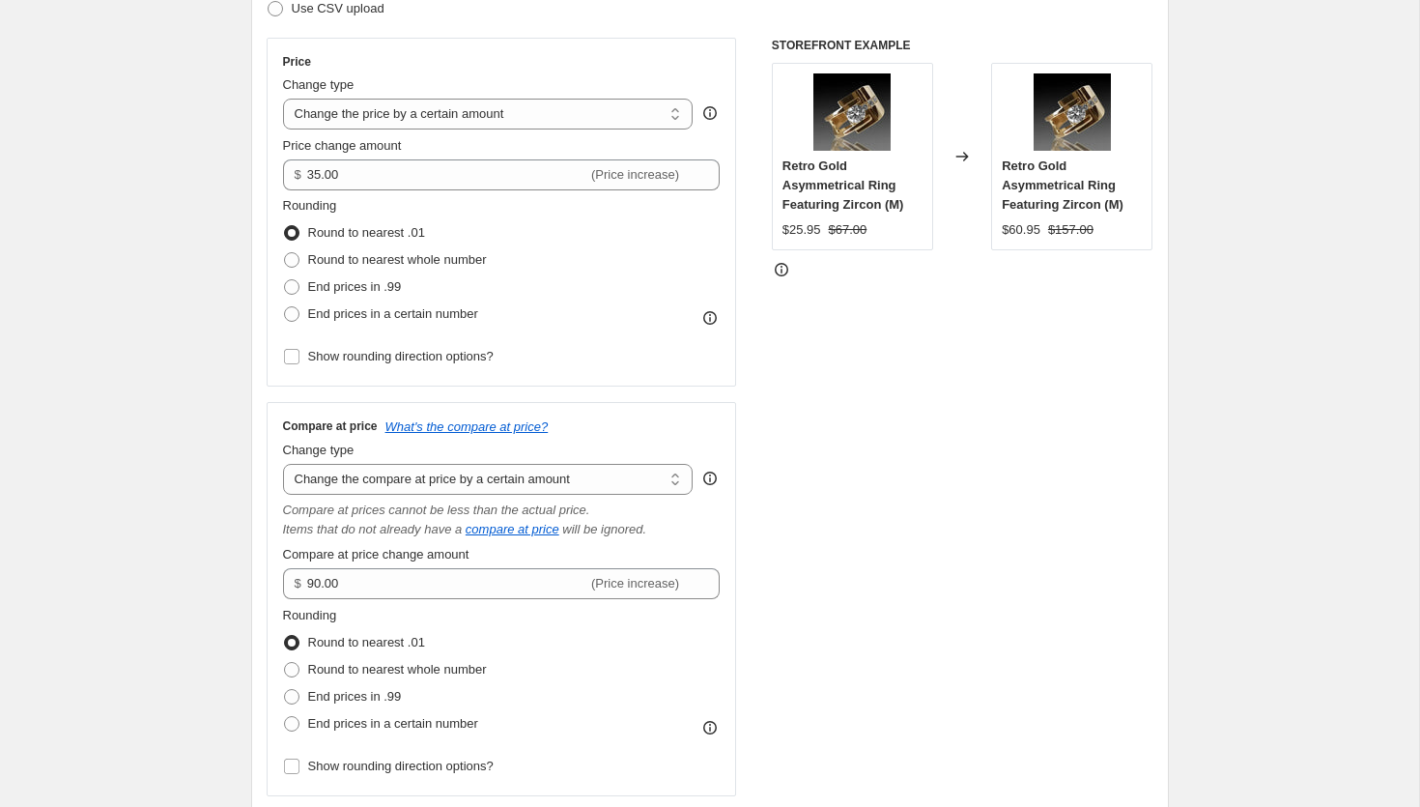
click at [882, 511] on div "STOREFRONT EXAMPLE Retro Gold Asymmetrical Ring Featuring Zircon (M) $25.95 $67…" at bounding box center [963, 417] width 382 height 758
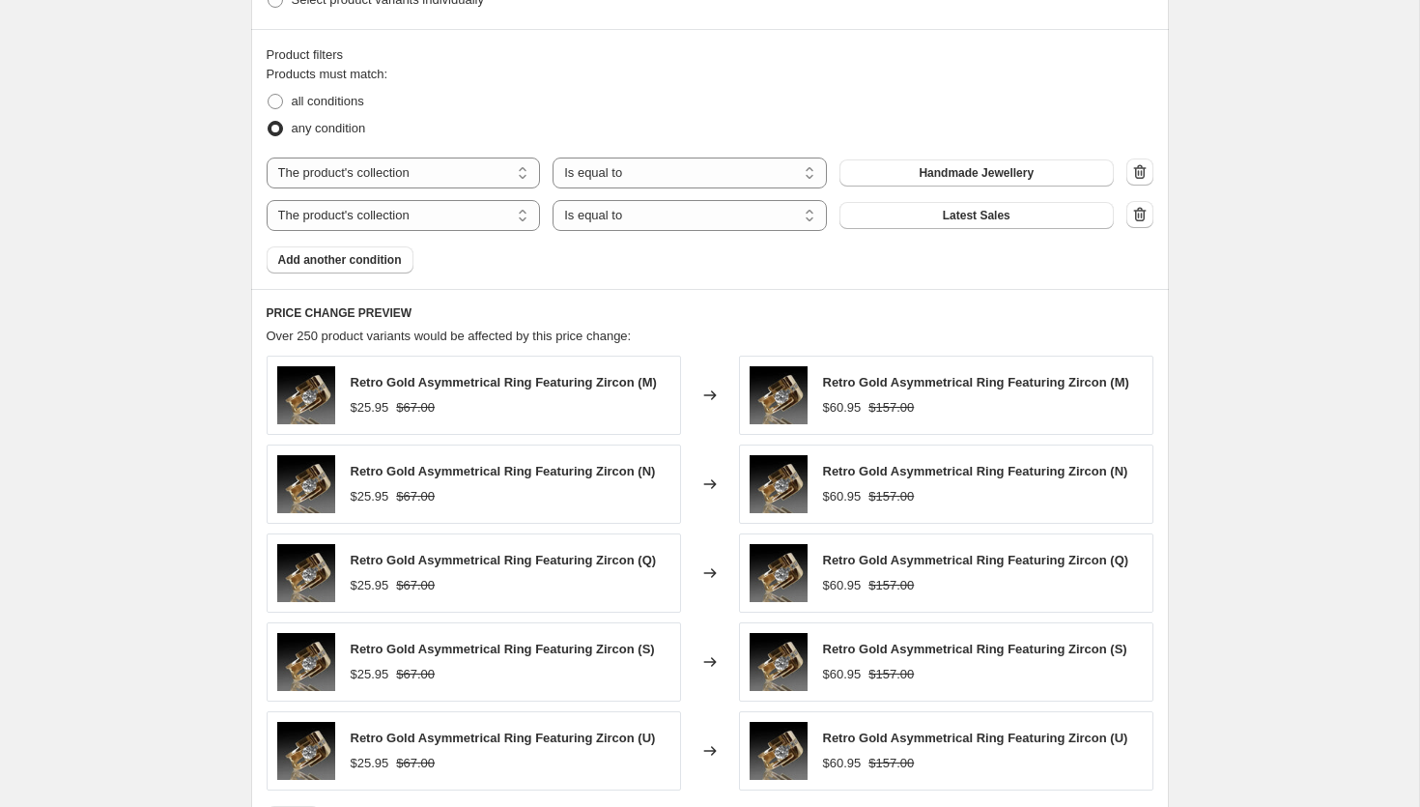
scroll to position [1669, 0]
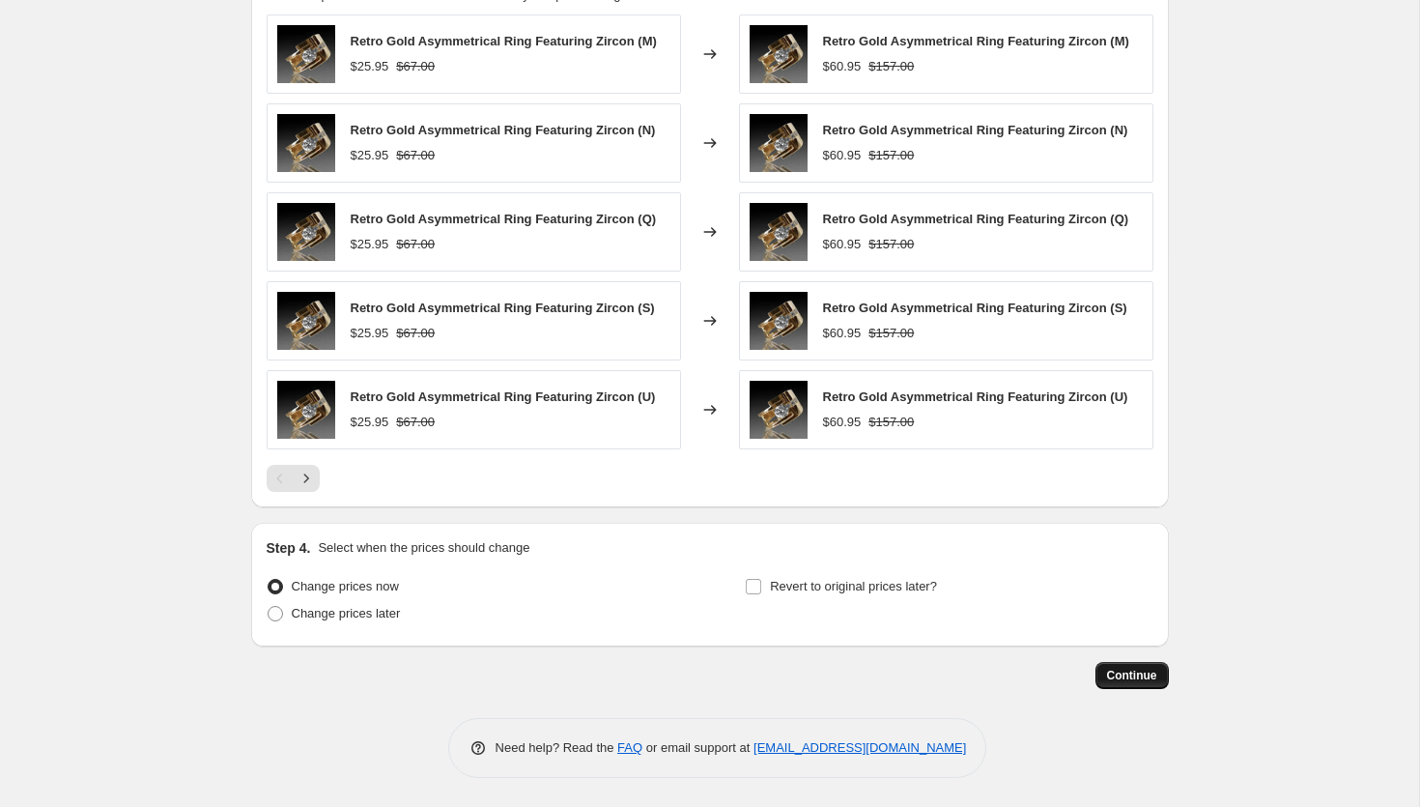
click at [1127, 681] on span "Continue" at bounding box center [1132, 675] width 50 height 15
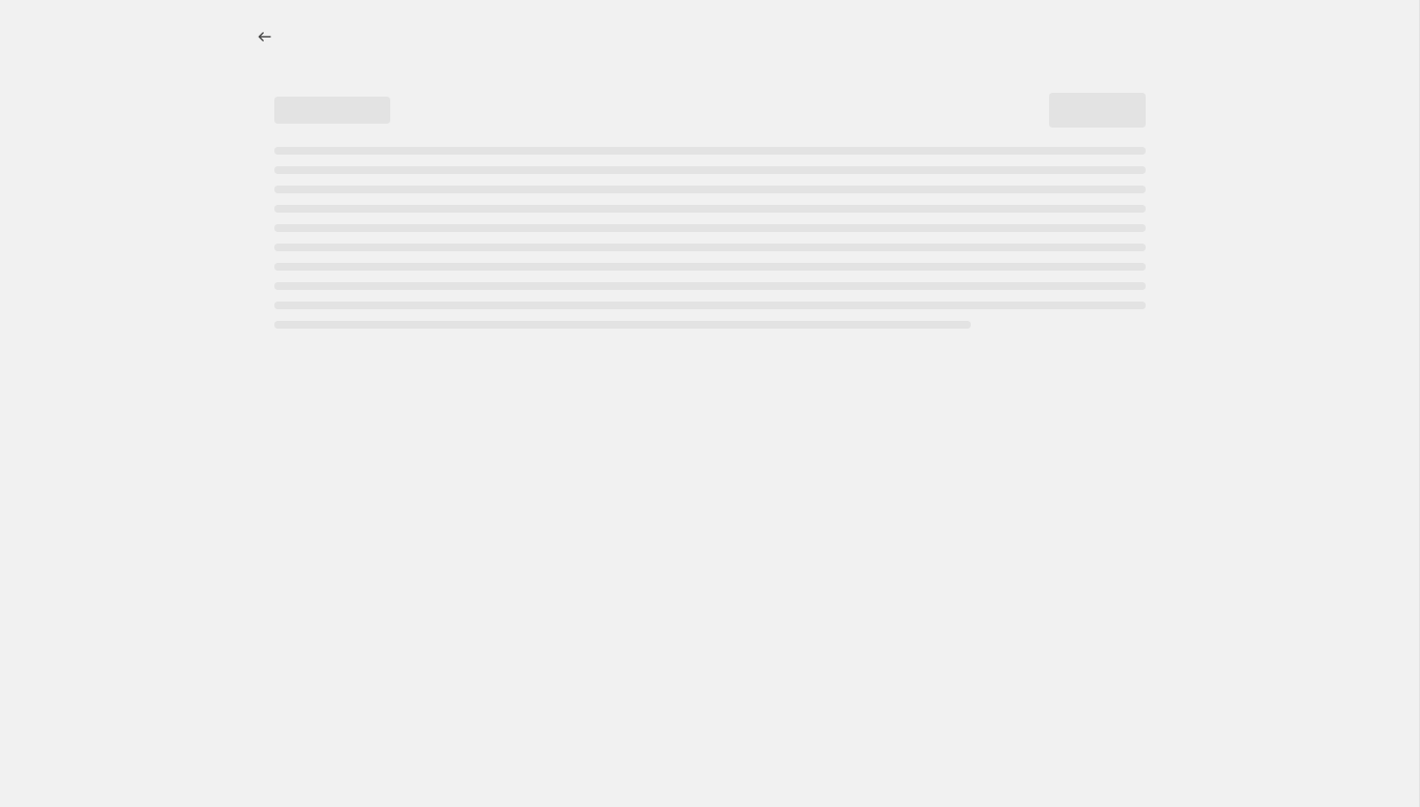
select select "percentage"
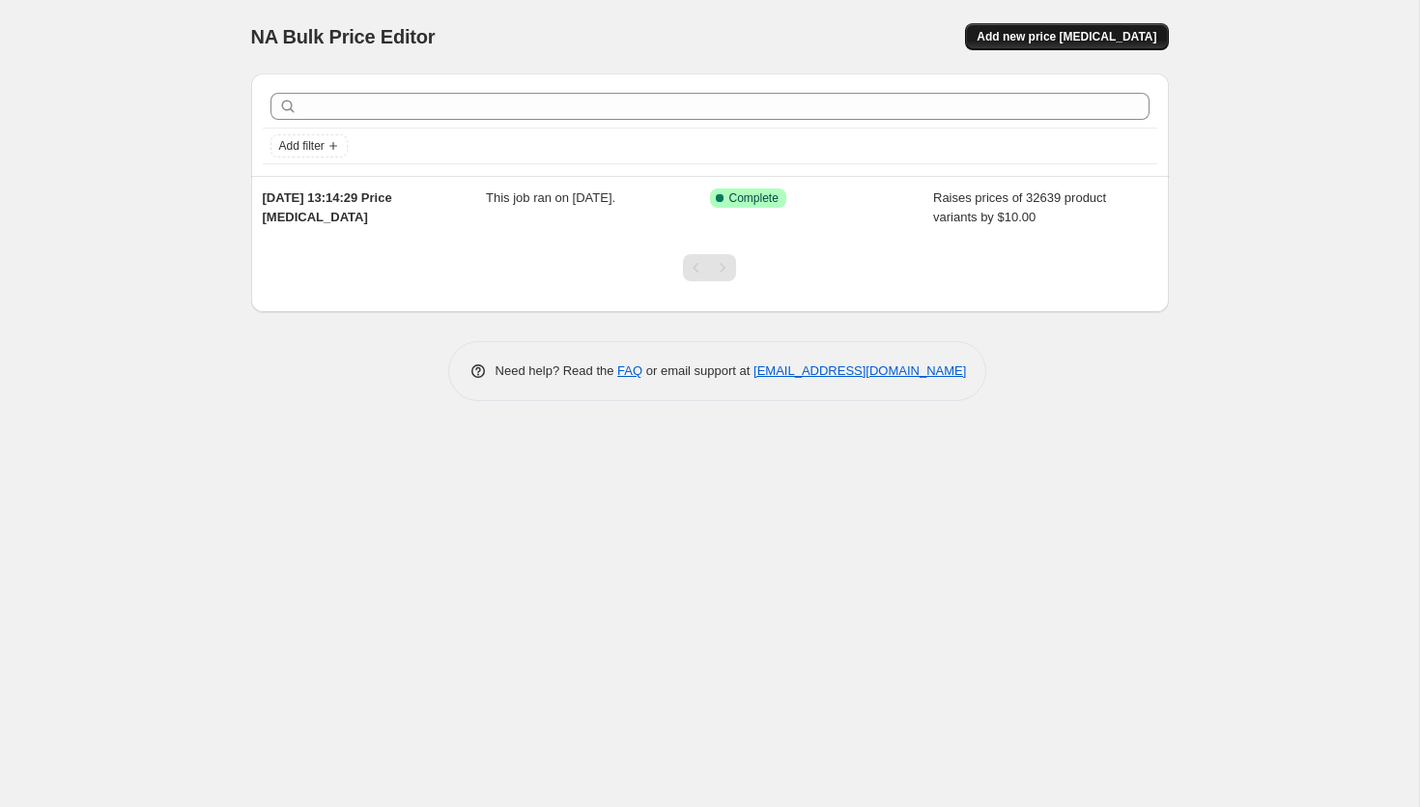
click at [1049, 43] on span "Add new price [MEDICAL_DATA]" at bounding box center [1067, 36] width 180 height 15
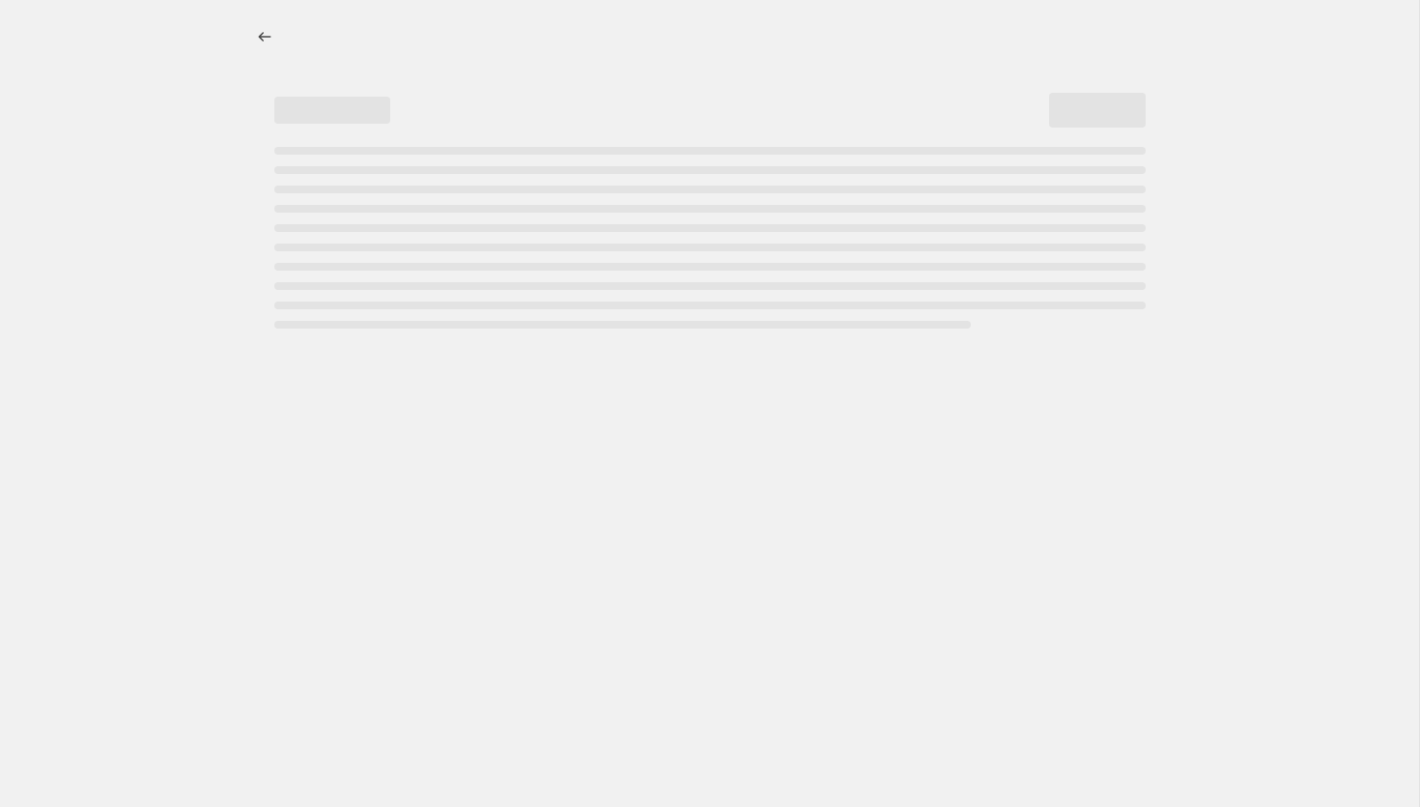
select select "percentage"
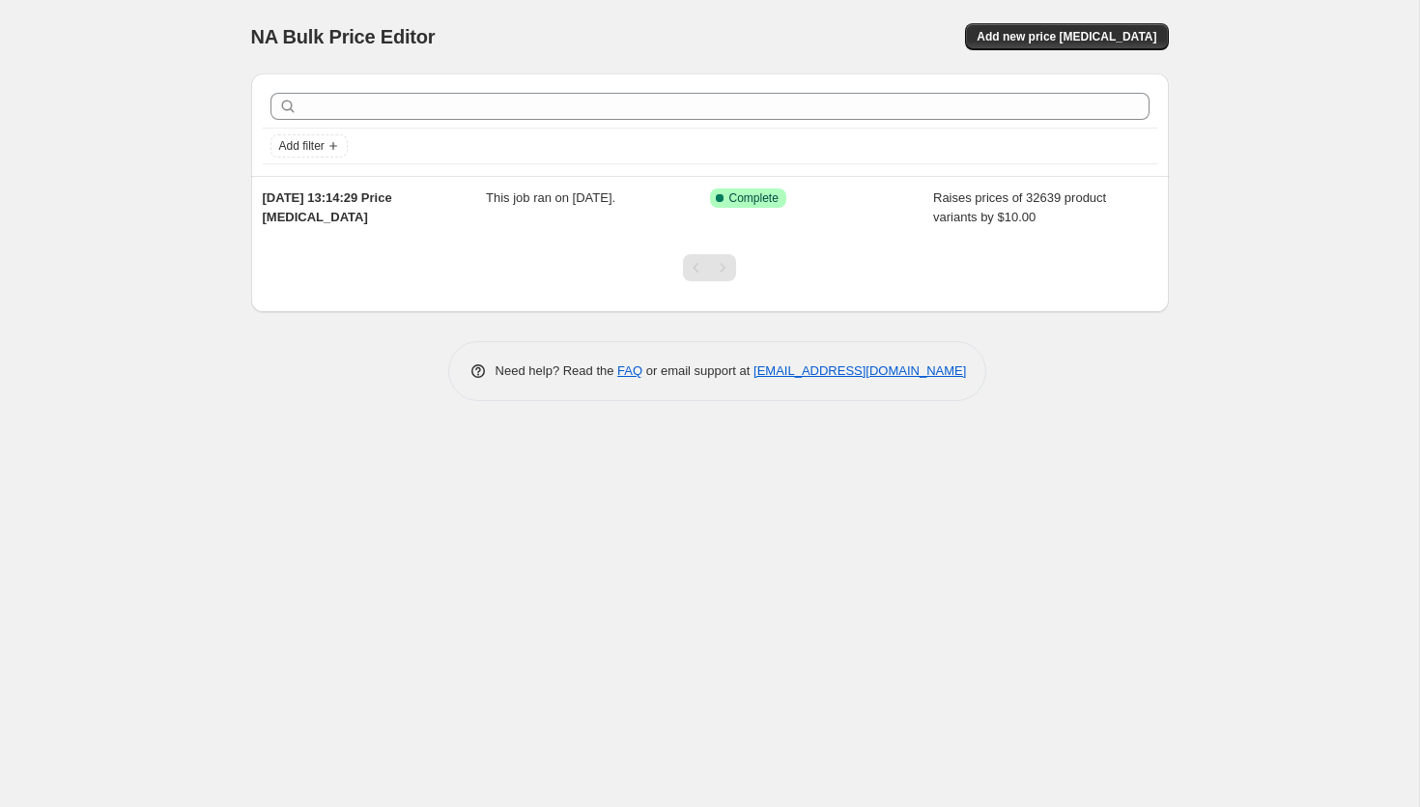
click at [1037, 69] on div "NA Bulk Price Editor. This page is ready NA Bulk Price Editor Add new price cha…" at bounding box center [710, 36] width 918 height 73
click at [1068, 22] on div "NA Bulk Price Editor. This page is ready NA Bulk Price Editor Add new price cha…" at bounding box center [710, 36] width 918 height 73
click at [1065, 39] on span "Add new price [MEDICAL_DATA]" at bounding box center [1067, 36] width 180 height 15
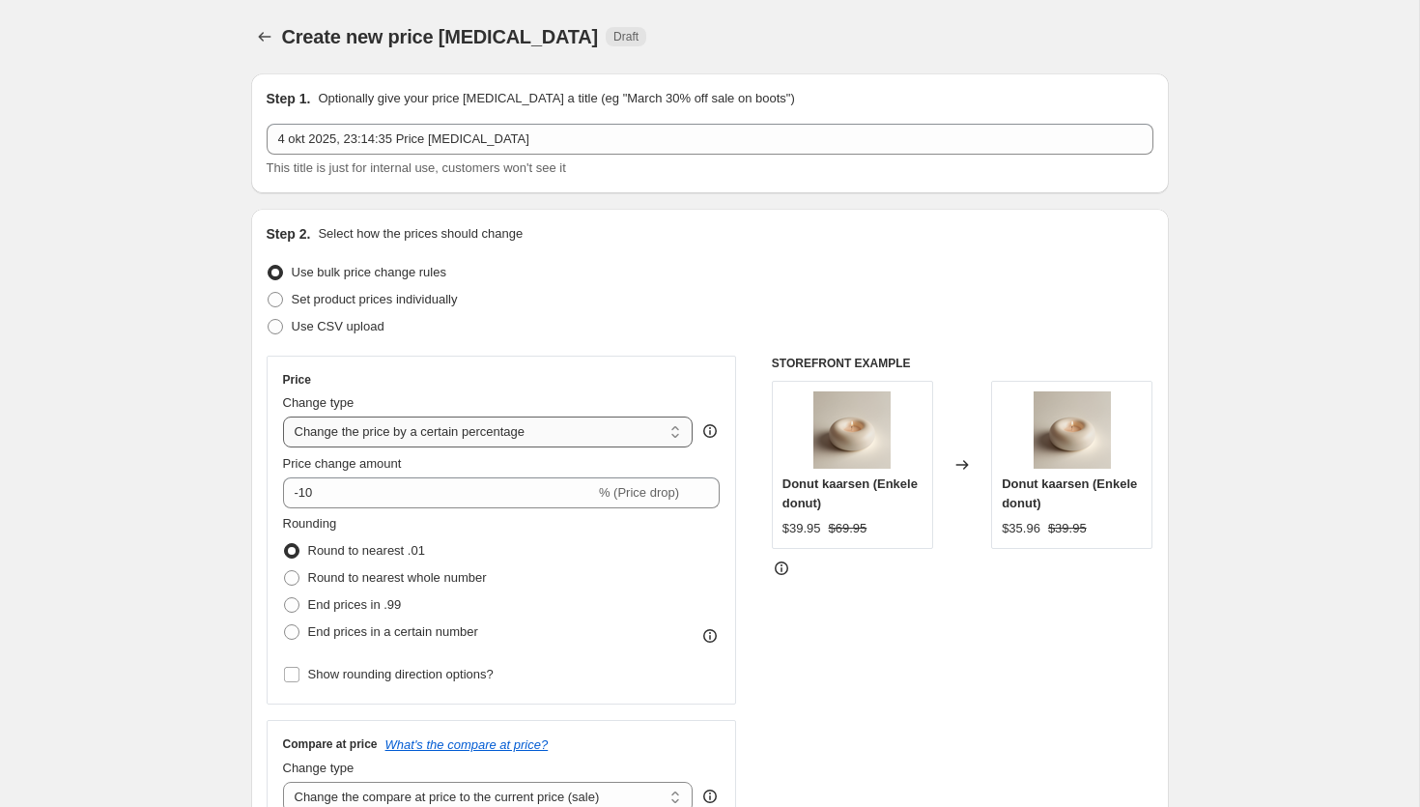
click at [432, 436] on select "Change the price to a certain amount Change the price by a certain amount Chang…" at bounding box center [488, 431] width 411 height 31
select select "by"
click at [283, 416] on select "Change the price to a certain amount Change the price by a certain amount Chang…" at bounding box center [488, 431] width 411 height 31
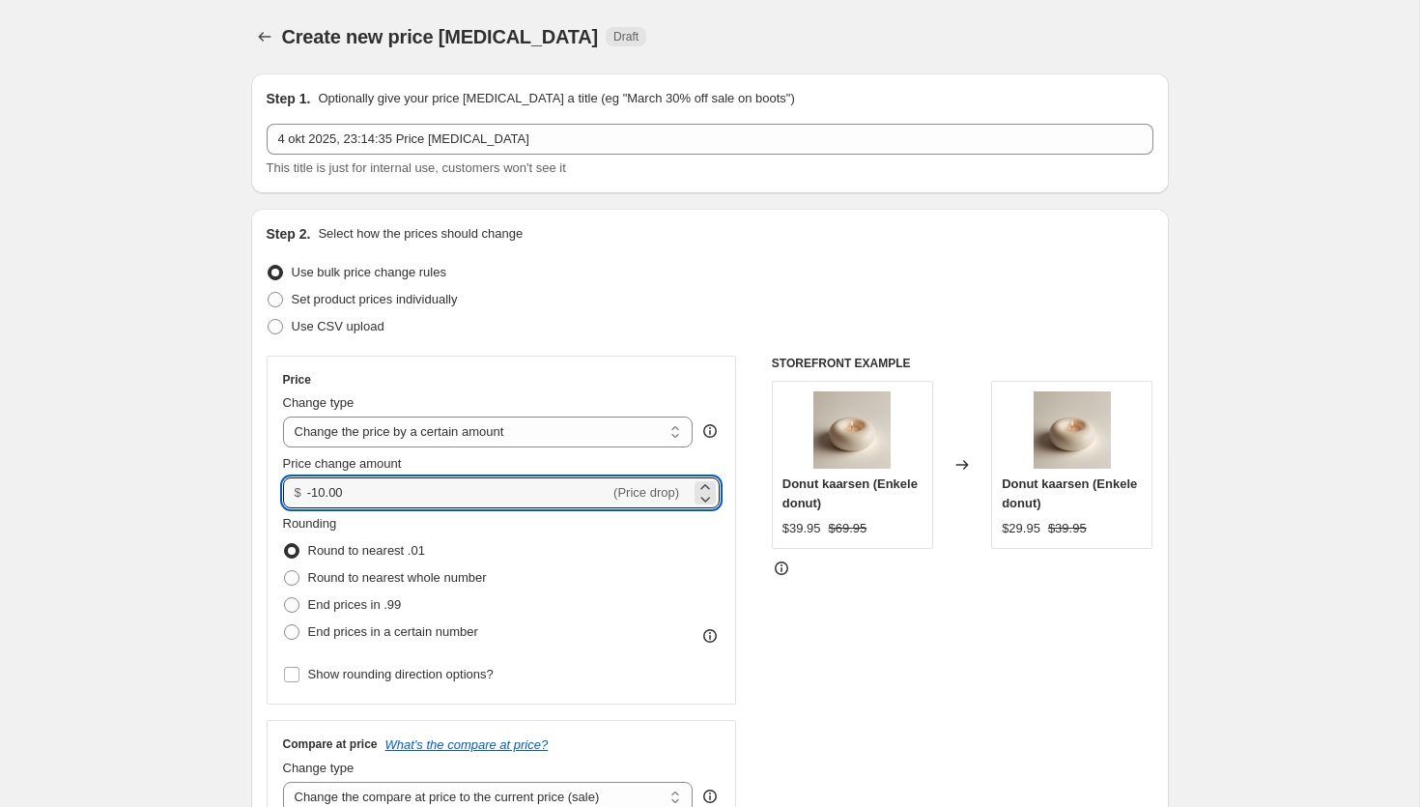
drag, startPoint x: 350, startPoint y: 494, endPoint x: 279, endPoint y: 493, distance: 70.5
click at [279, 493] on div "Price Change type Change the price to a certain amount Change the price by a ce…" at bounding box center [502, 530] width 470 height 349
type input "35.00"
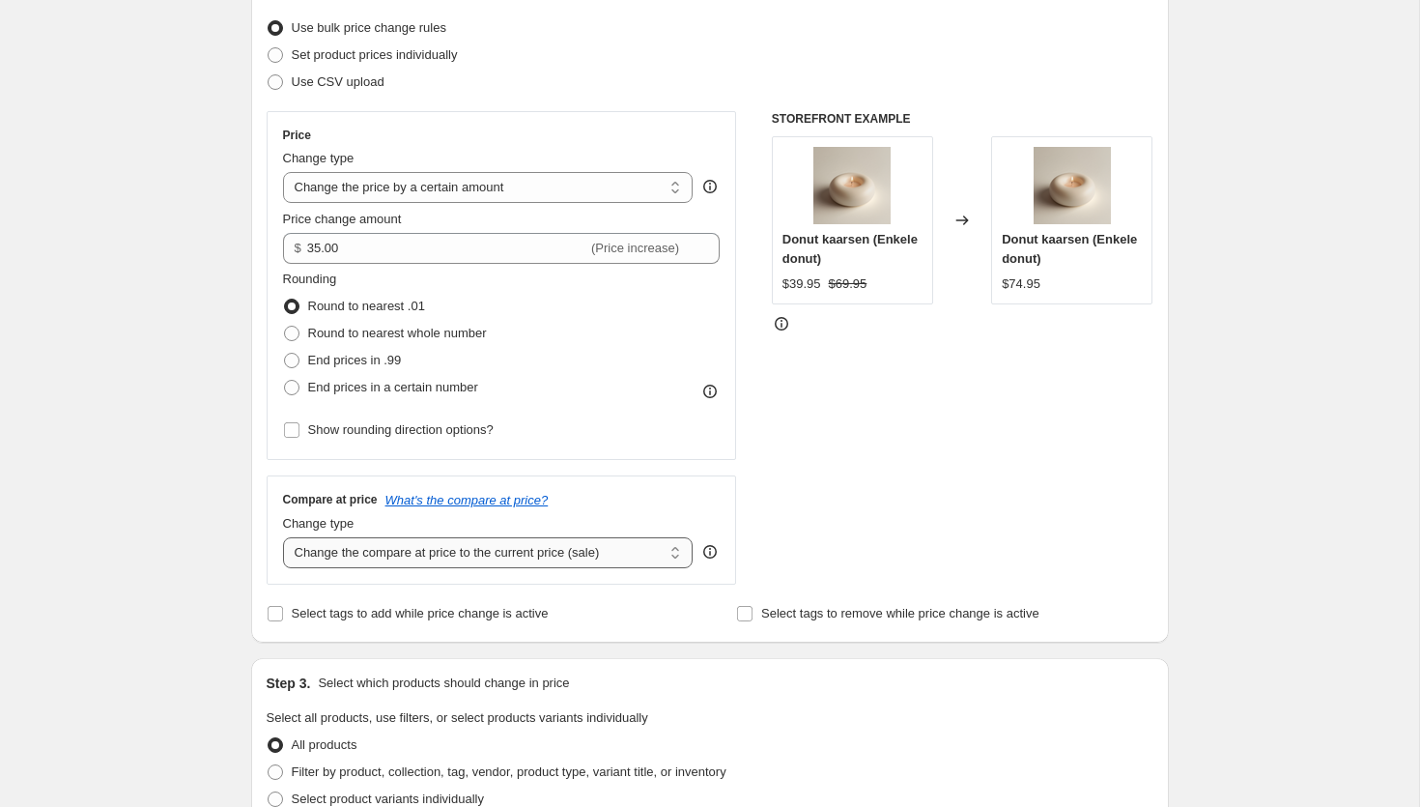
scroll to position [249, 0]
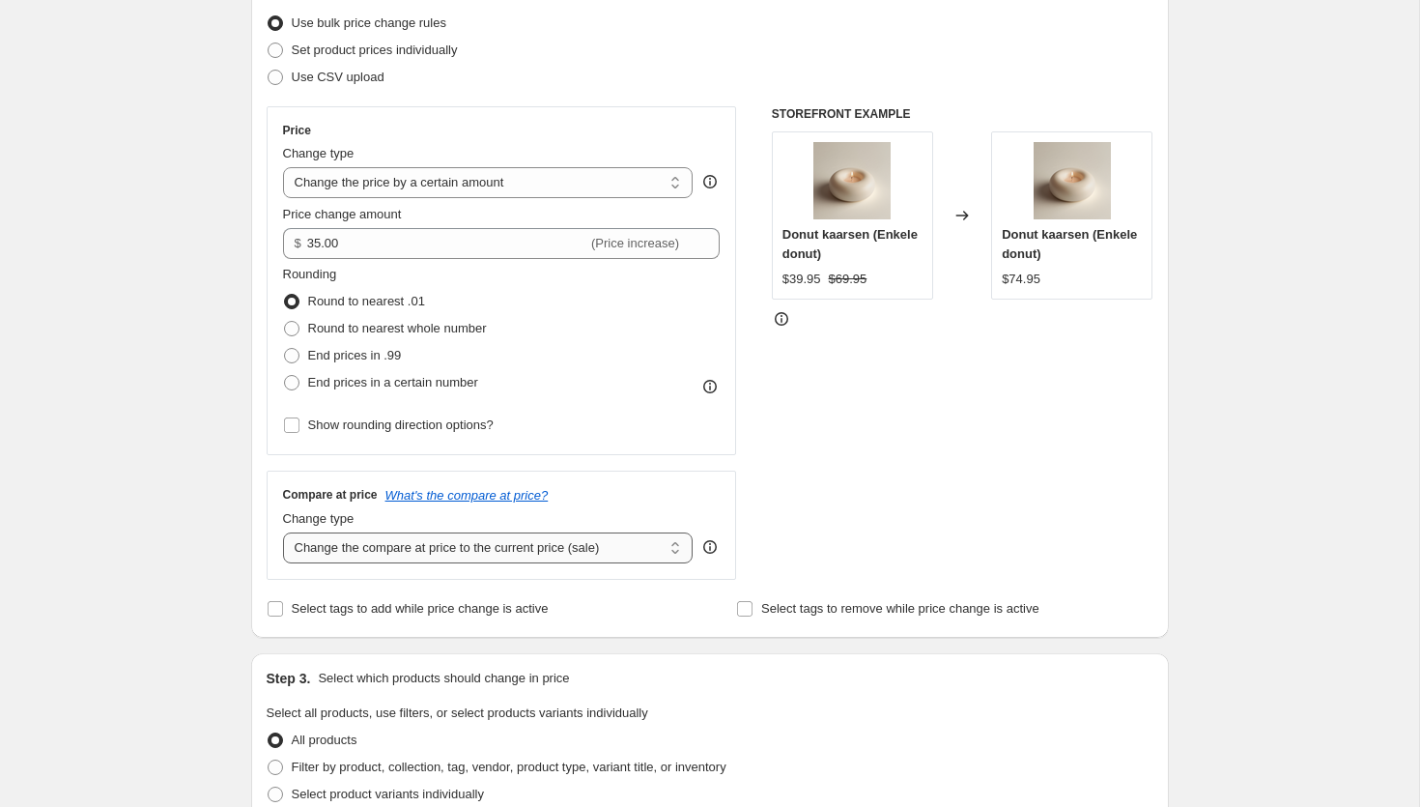
click at [451, 549] on select "Change the compare at price to the current price (sale) Change the compare at p…" at bounding box center [488, 547] width 411 height 31
select select "by"
click at [283, 532] on select "Change the compare at price to the current price (sale) Change the compare at p…" at bounding box center [488, 547] width 411 height 31
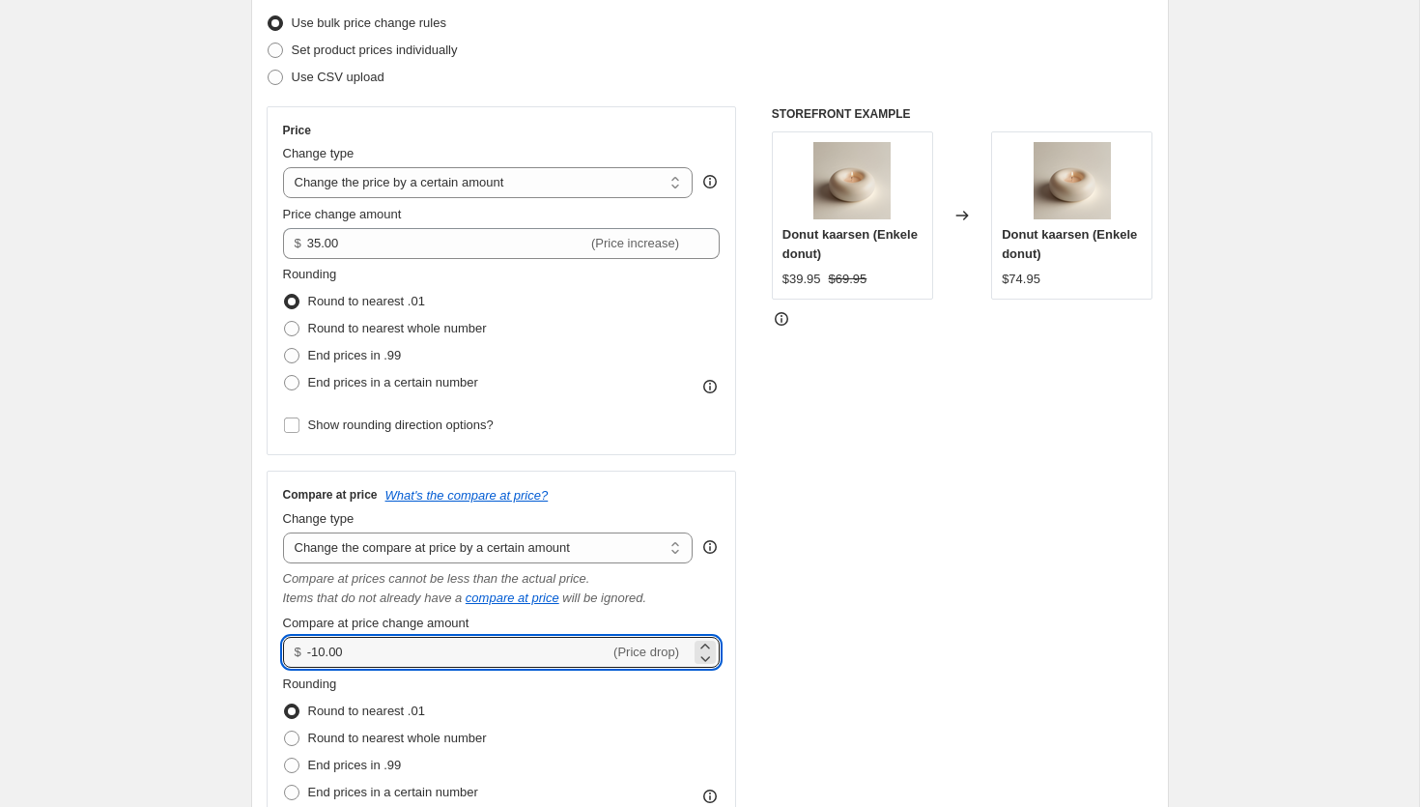
drag, startPoint x: 396, startPoint y: 646, endPoint x: 244, endPoint y: 646, distance: 151.7
type input "80.00"
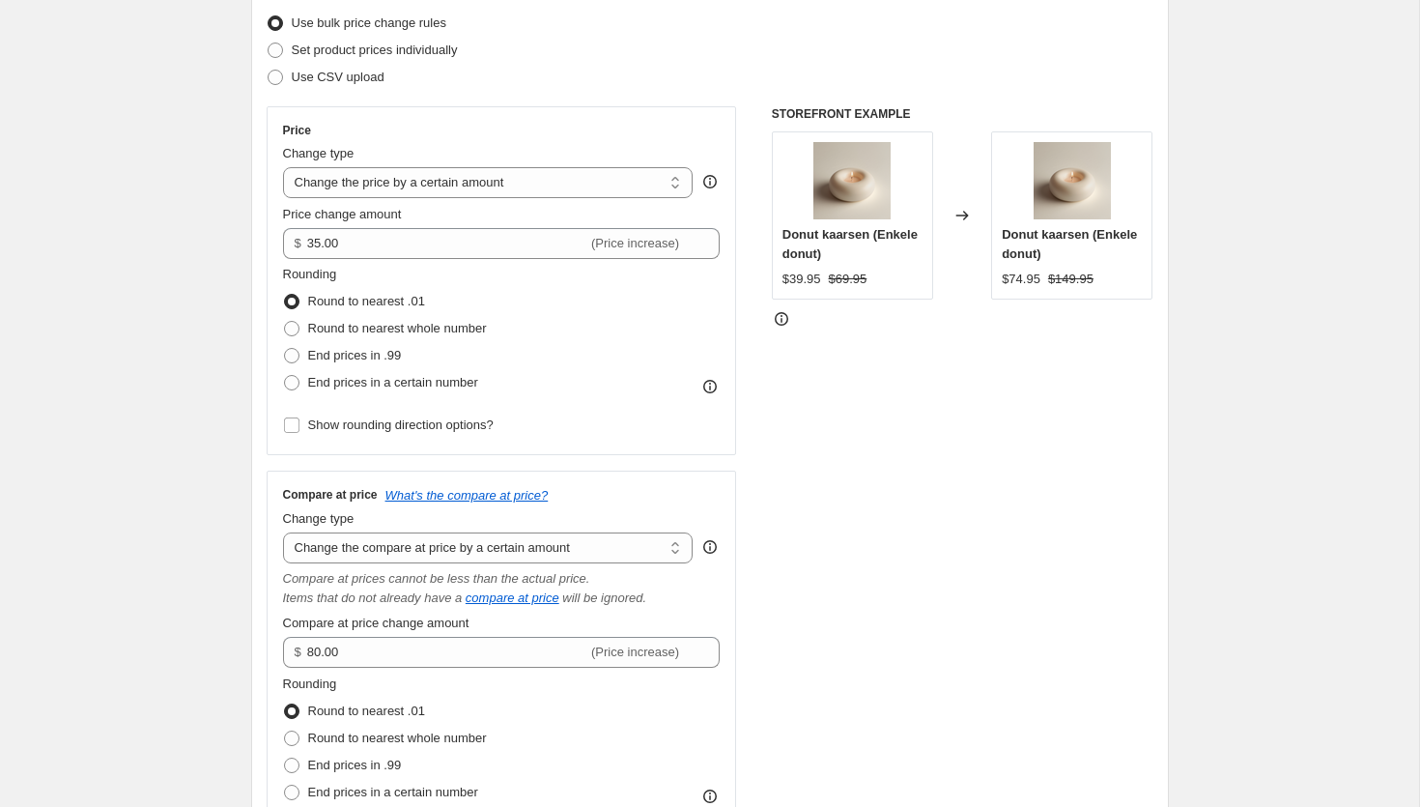
click at [904, 573] on div "STOREFRONT EXAMPLE Donut kaarsen (Enkele donut) $39.95 $69.95 Changed to Donut …" at bounding box center [963, 485] width 382 height 758
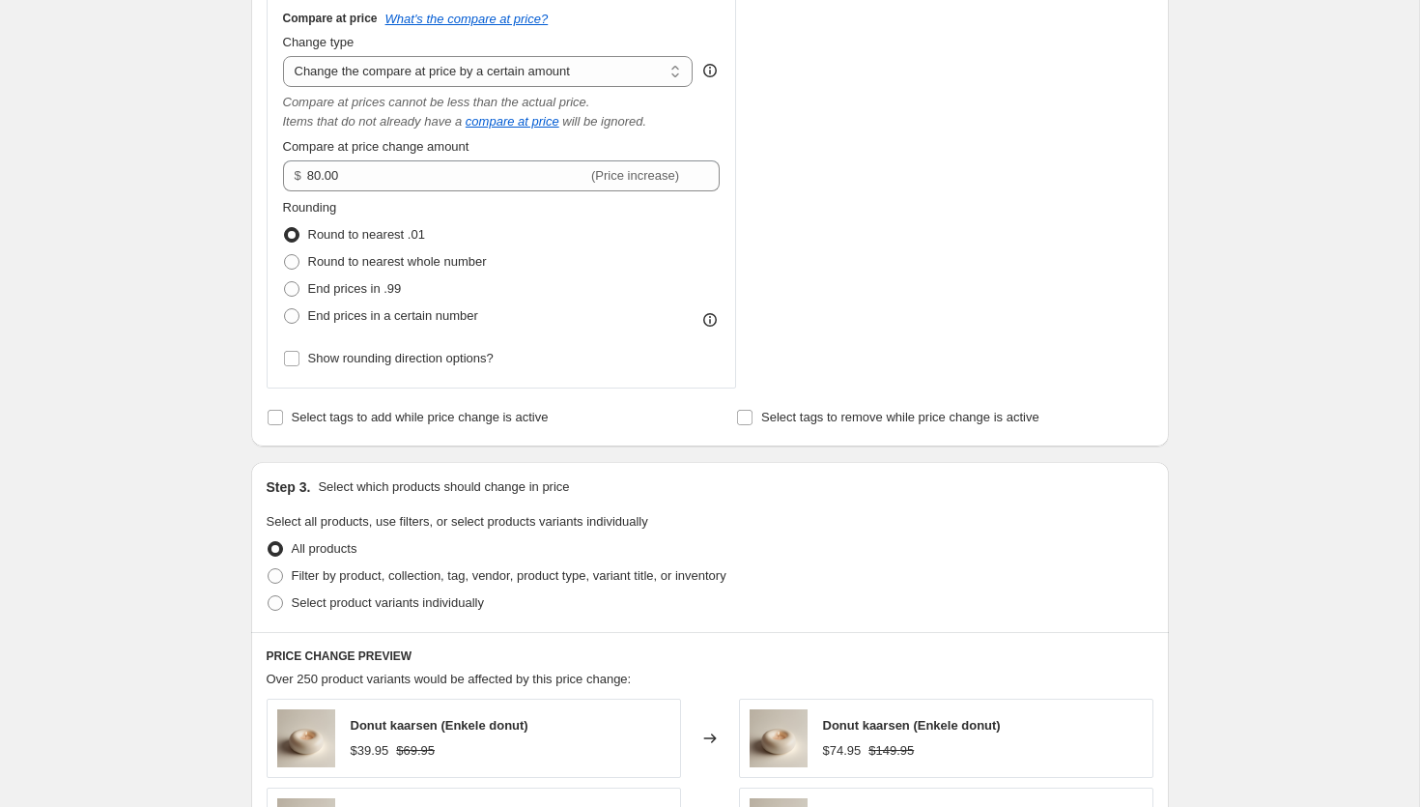
scroll to position [725, 0]
click at [352, 582] on span "Filter by product, collection, tag, vendor, product type, variant title, or inv…" at bounding box center [509, 576] width 435 height 14
click at [269, 570] on input "Filter by product, collection, tag, vendor, product type, variant title, or inv…" at bounding box center [268, 569] width 1 height 1
radio input "true"
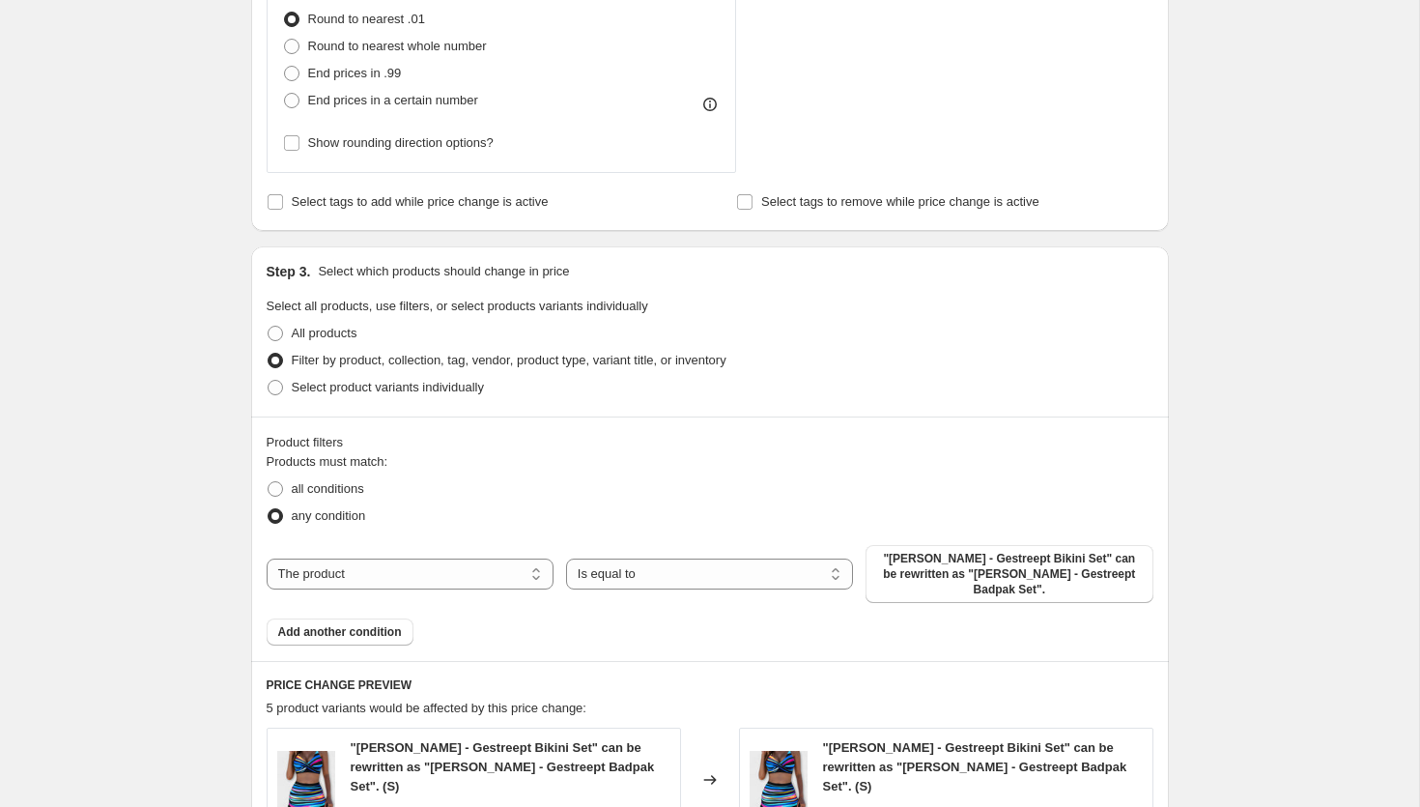
scroll to position [995, 0]
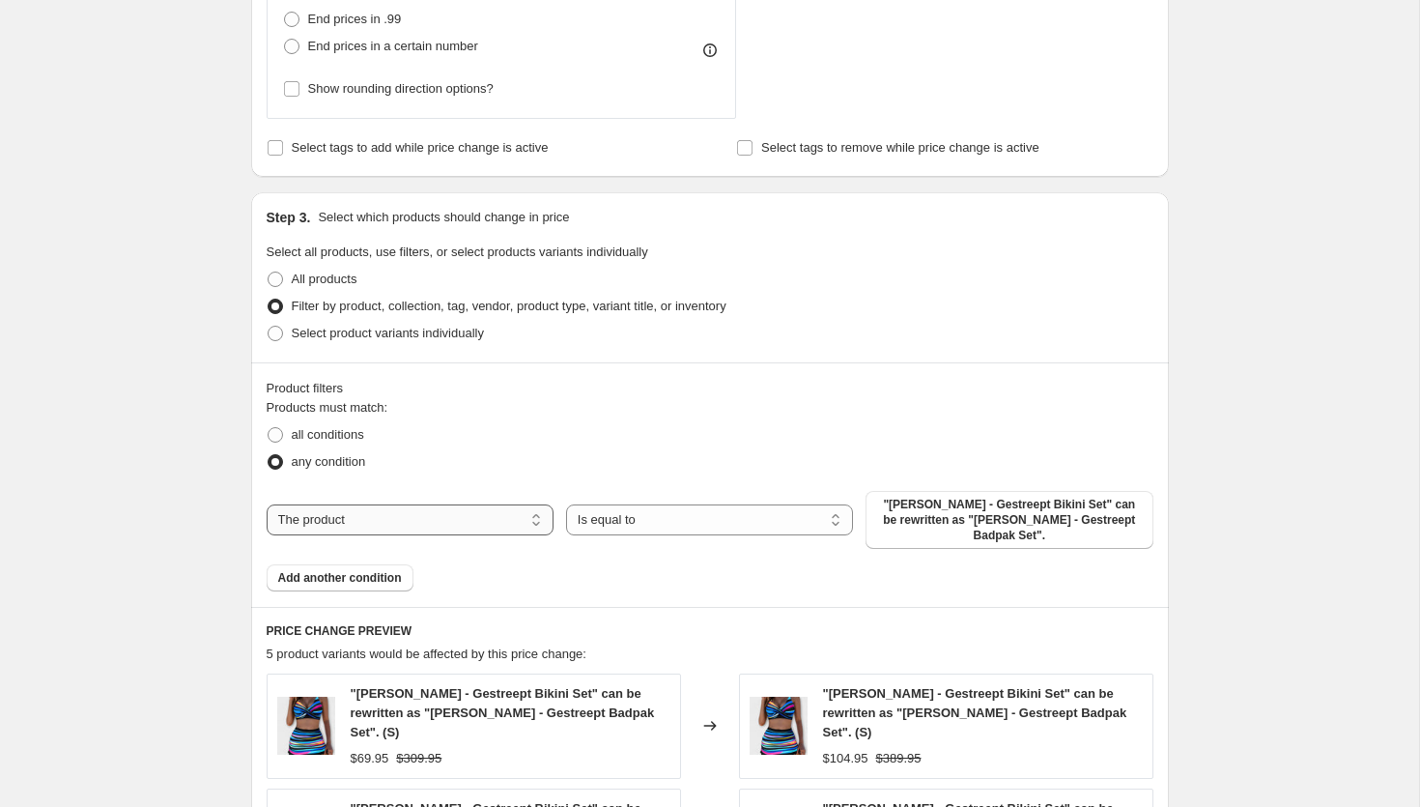
click at [496, 510] on select "The product The product's collection The product's tag The product's vendor The…" at bounding box center [410, 519] width 287 height 31
select select "collection"
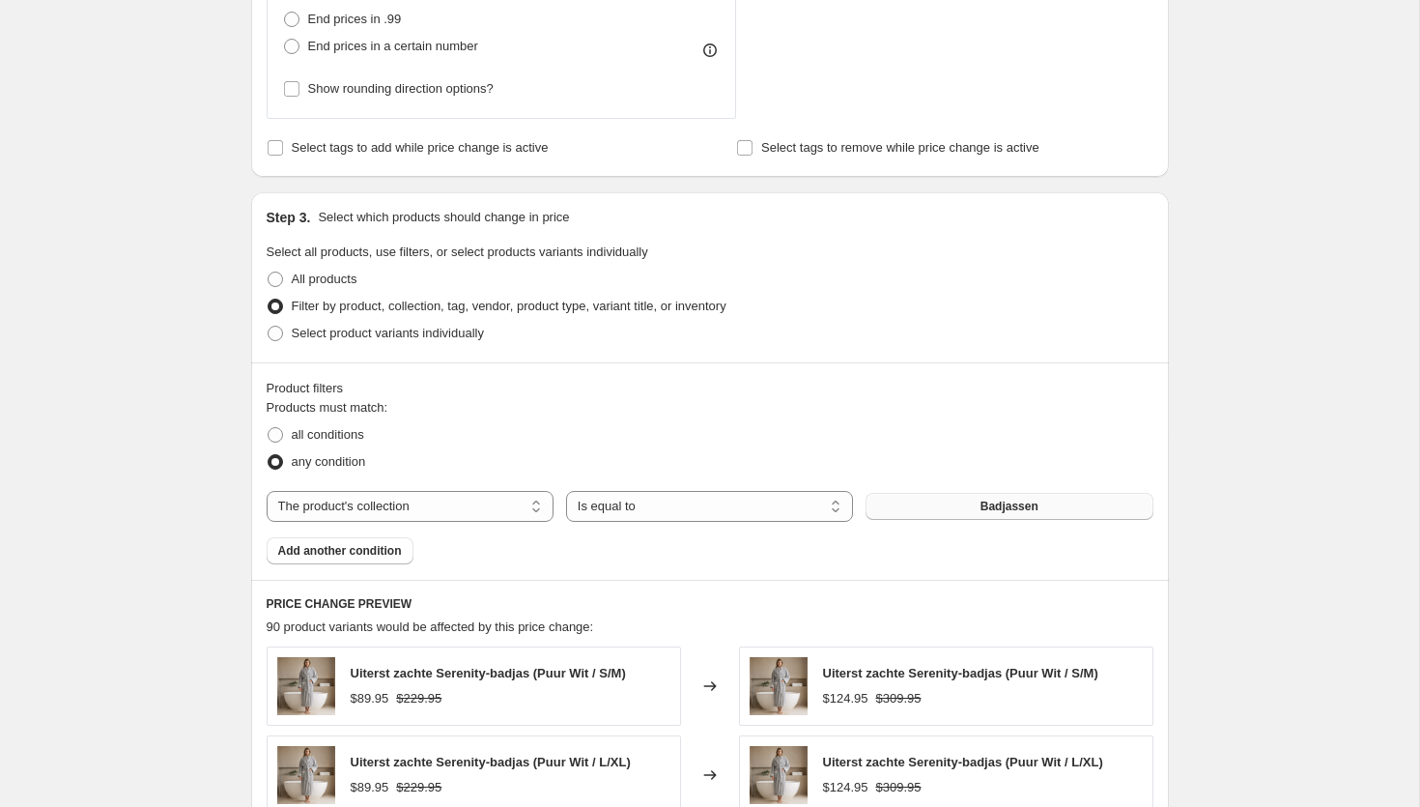
click at [1053, 508] on button "Badjassen" at bounding box center [1009, 506] width 287 height 27
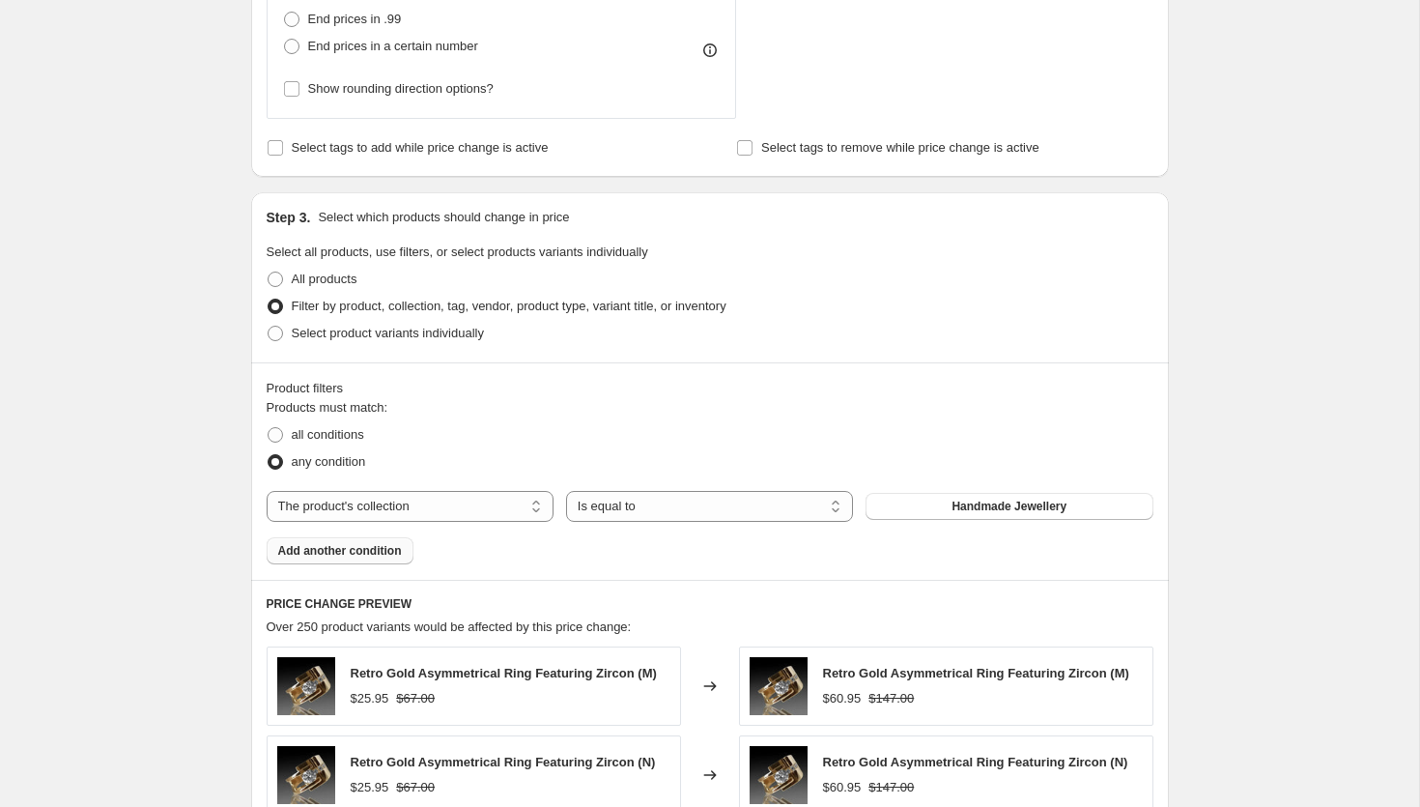
click at [361, 553] on span "Add another condition" at bounding box center [340, 550] width 124 height 15
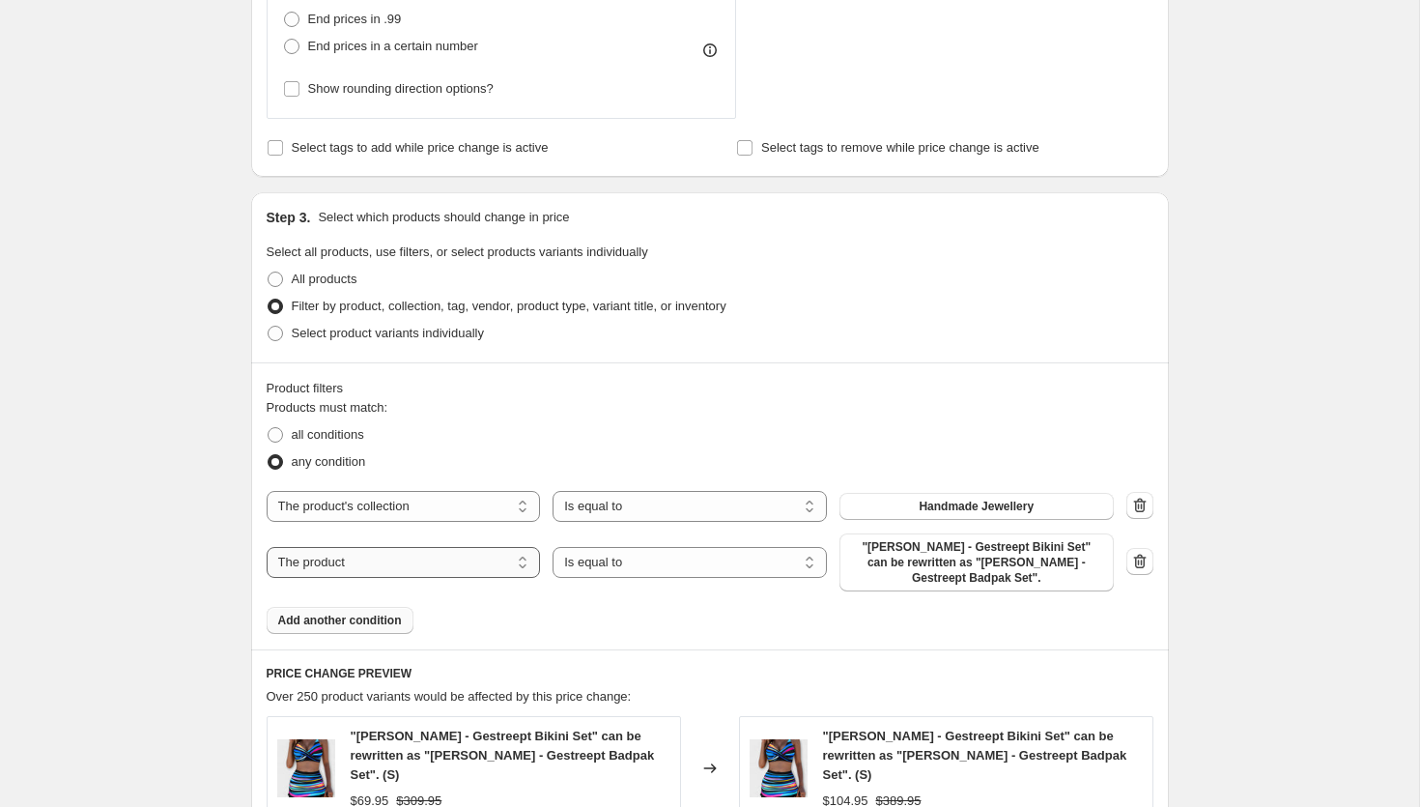
click at [290, 570] on select "The product The product's collection The product's tag The product's vendor The…" at bounding box center [404, 562] width 274 height 31
select select "collection"
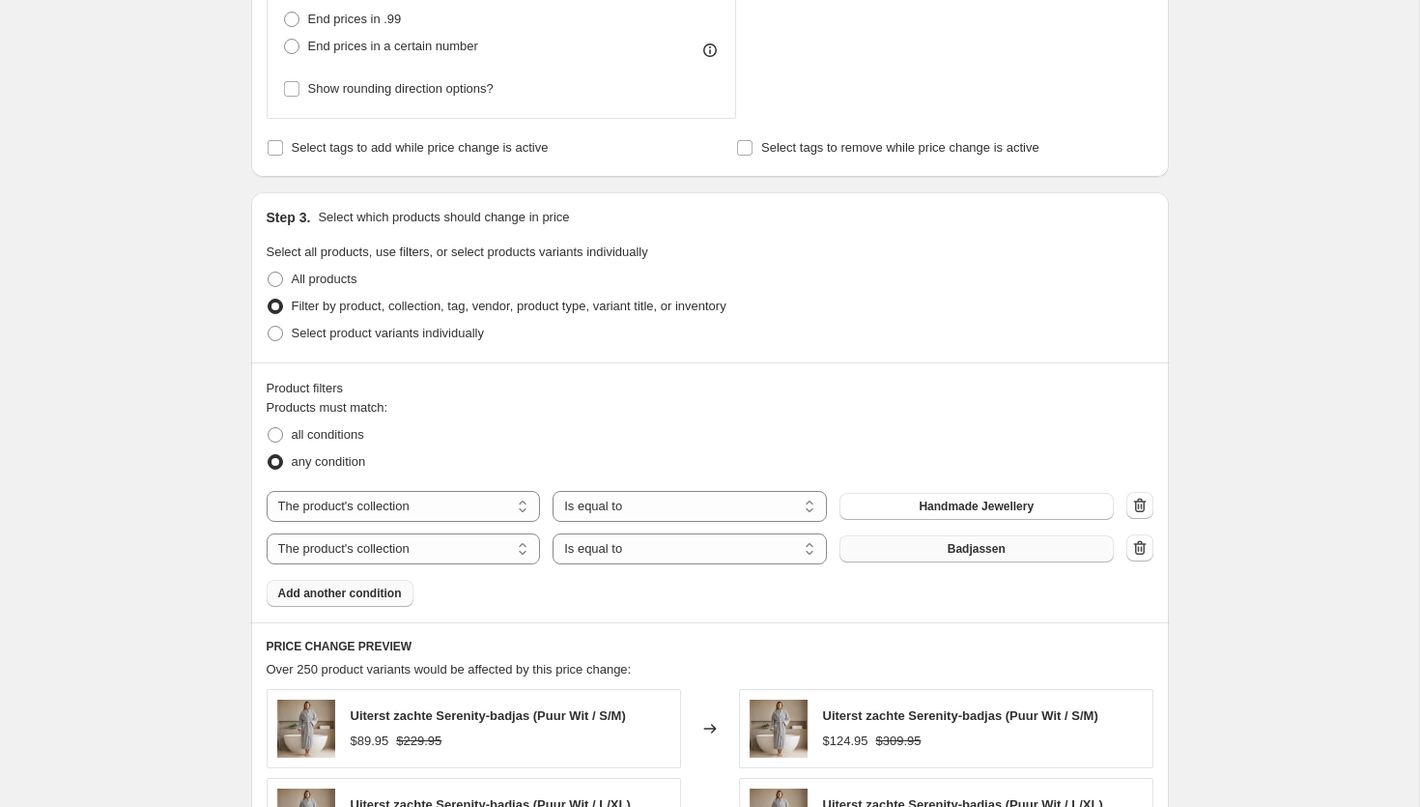
click at [1045, 551] on button "Badjassen" at bounding box center [977, 548] width 274 height 27
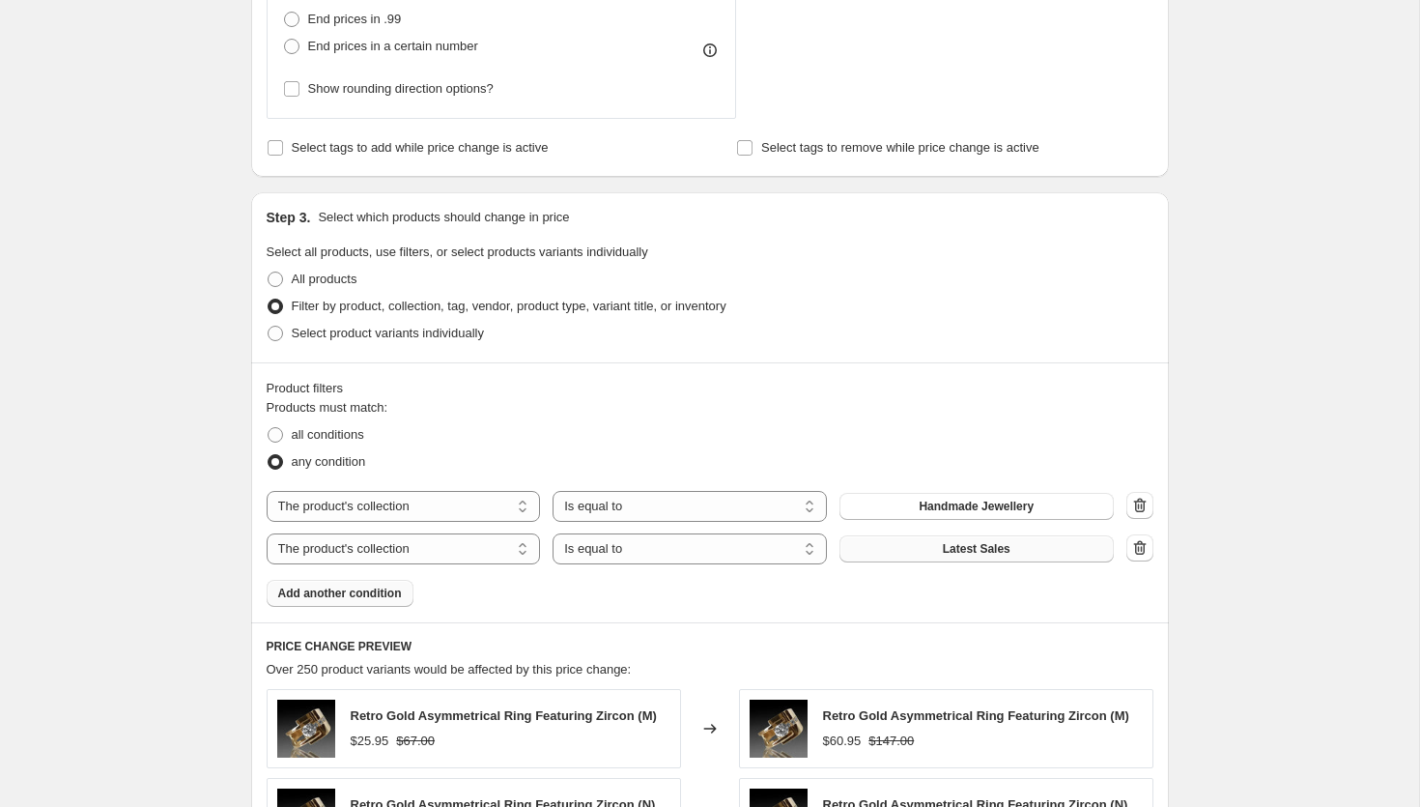
scroll to position [1669, 0]
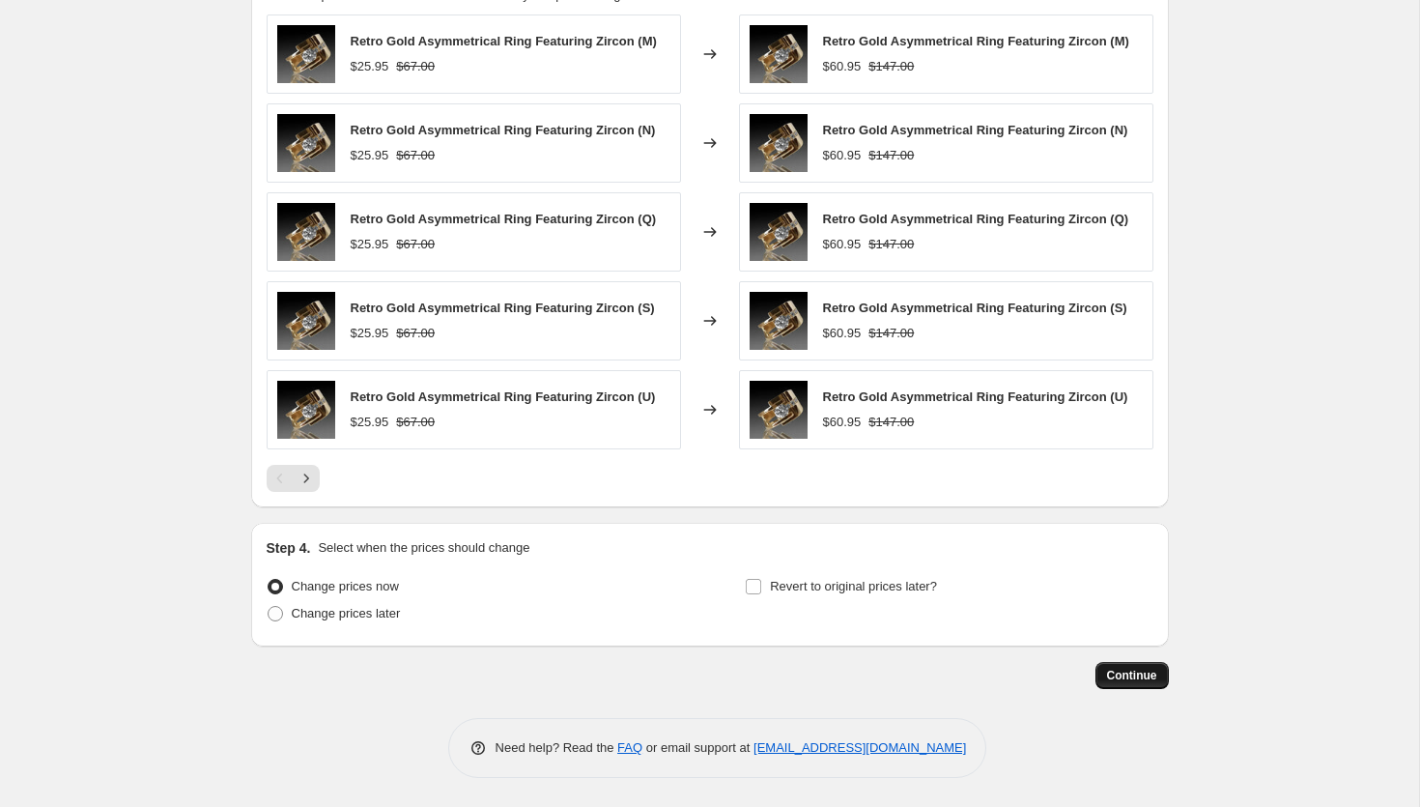
click at [1154, 672] on span "Continue" at bounding box center [1132, 675] width 50 height 15
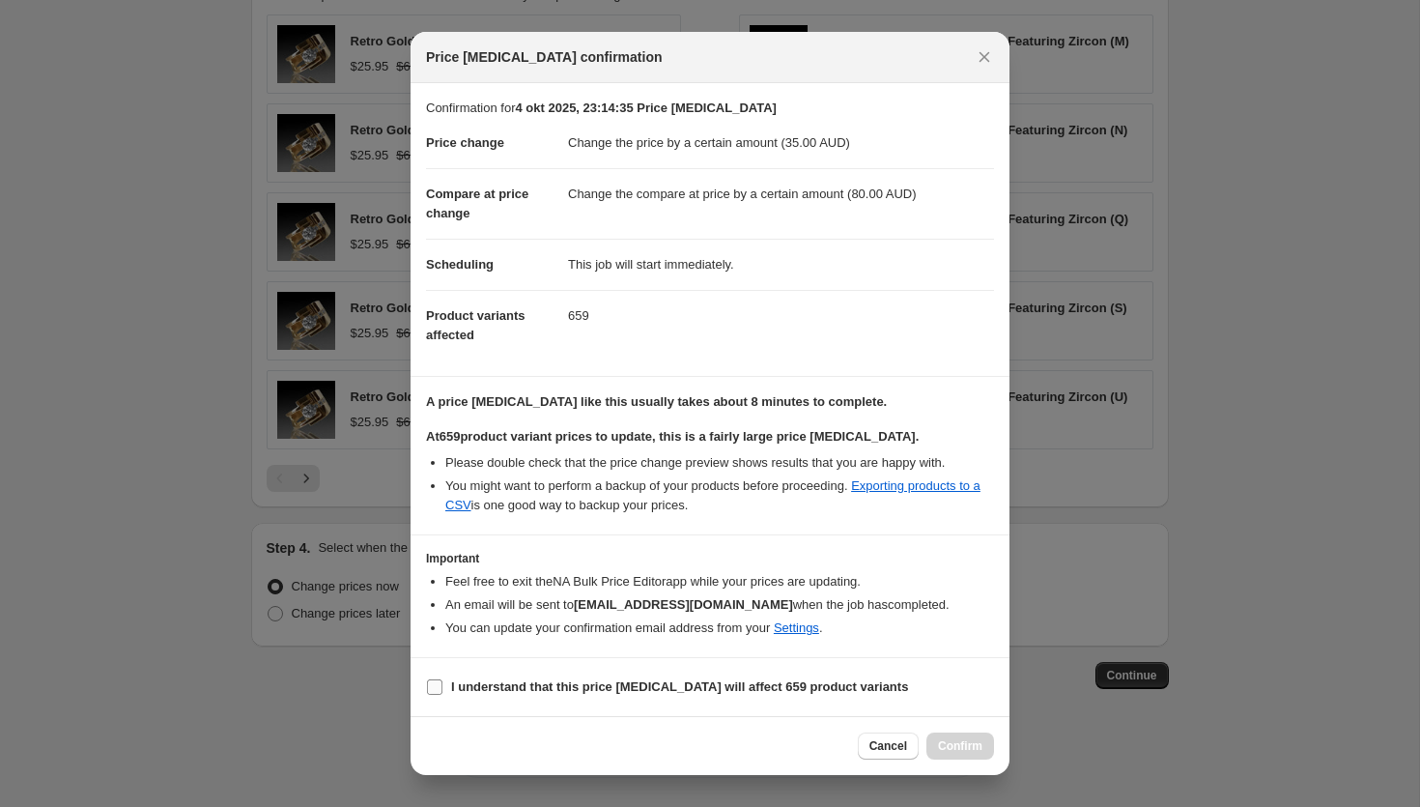
click at [440, 692] on input "I understand that this price change job will affect 659 product variants" at bounding box center [434, 686] width 15 height 15
checkbox input "true"
click at [958, 745] on span "Confirm" at bounding box center [960, 745] width 44 height 15
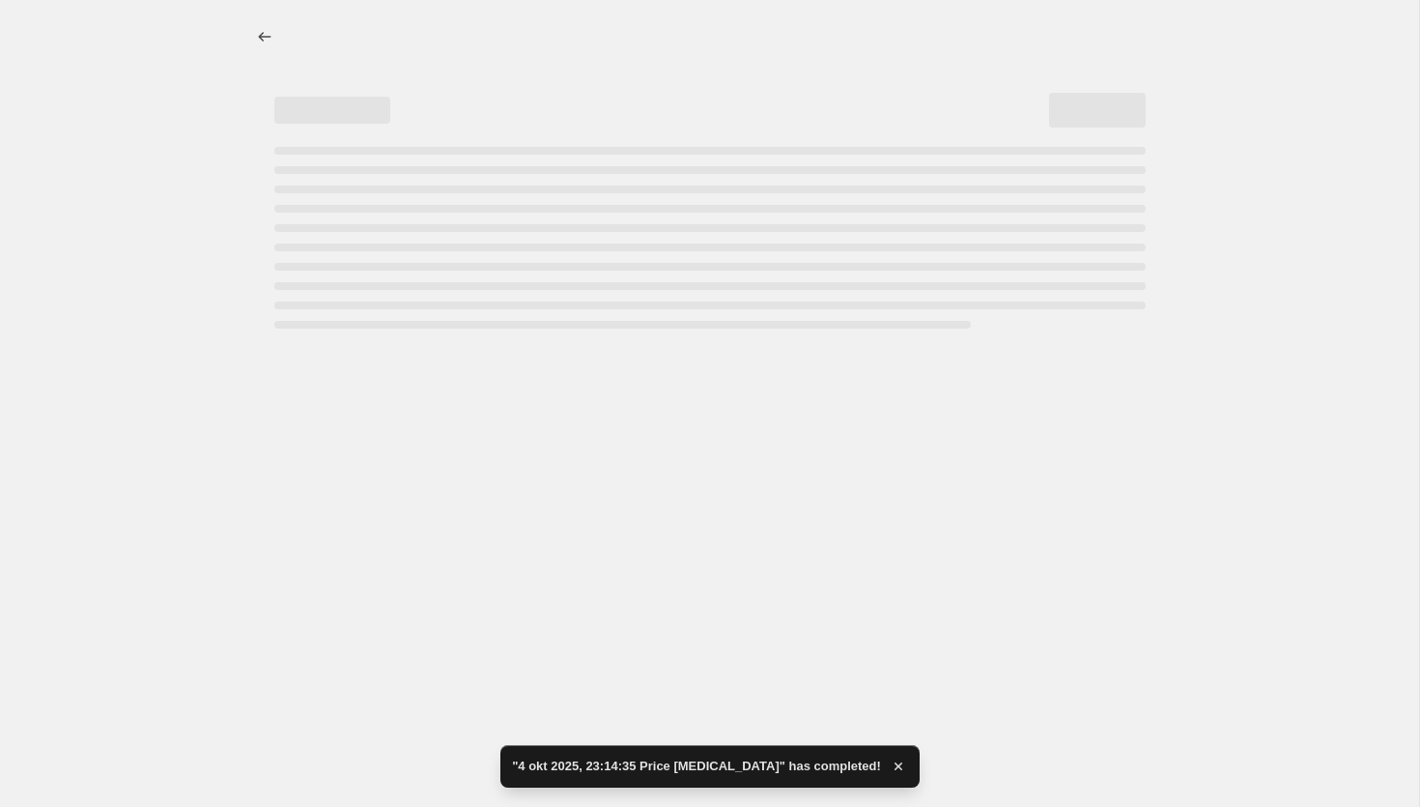
select select "by"
select select "collection"
